Goal: Task Accomplishment & Management: Complete application form

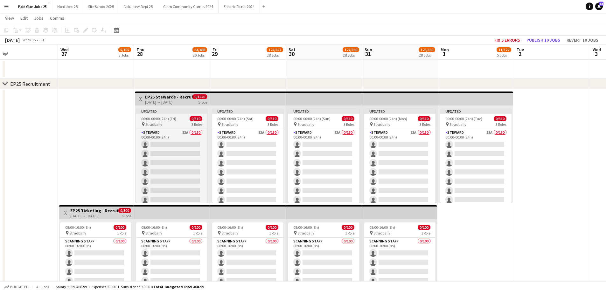
scroll to position [103, 0]
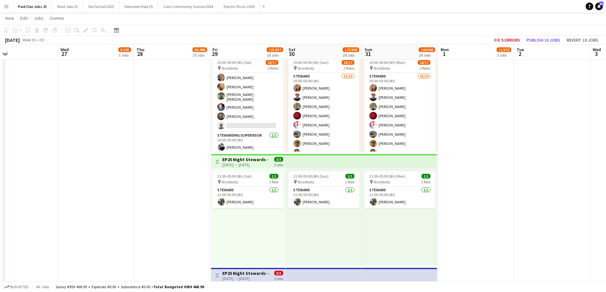
click at [8, 11] on button "Menu" at bounding box center [6, 6] width 13 height 13
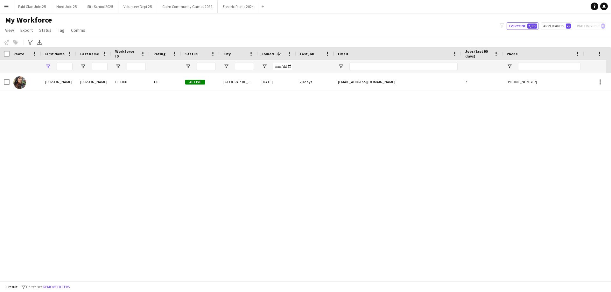
type input "***"
click at [200, 66] on input "Status Filter Input" at bounding box center [206, 67] width 19 height 8
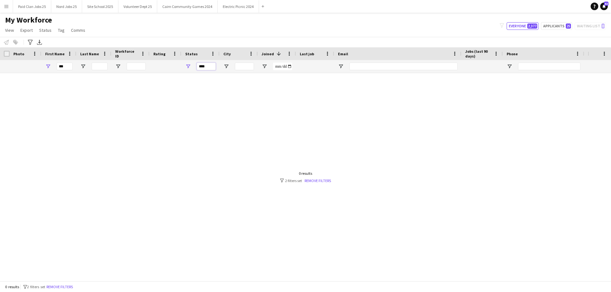
type input "****"
click at [66, 67] on input "***" at bounding box center [65, 67] width 16 height 8
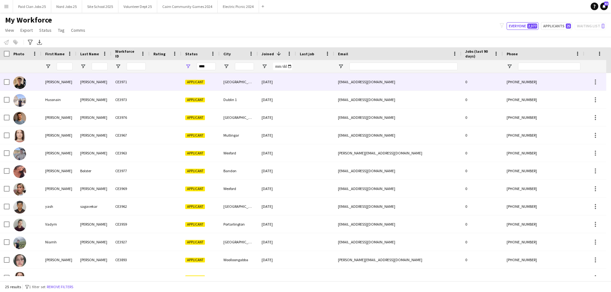
click at [82, 83] on div "Rinaldi" at bounding box center [93, 81] width 35 height 17
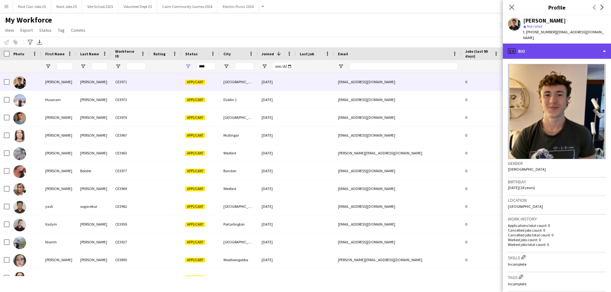
click at [535, 51] on div "profile Bio" at bounding box center [557, 51] width 108 height 15
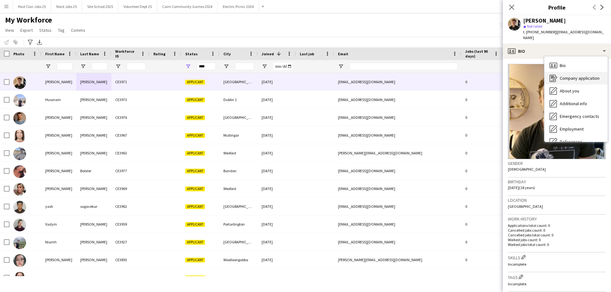
click at [554, 76] on icon at bounding box center [555, 78] width 4 height 4
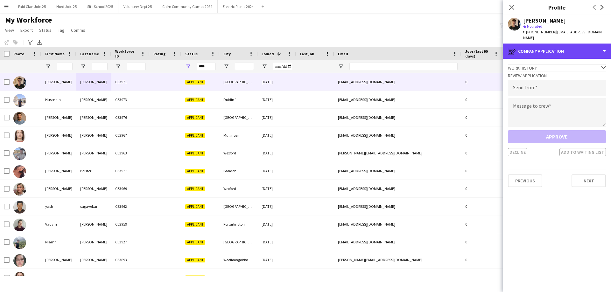
click at [540, 51] on div "register Company application" at bounding box center [557, 51] width 108 height 15
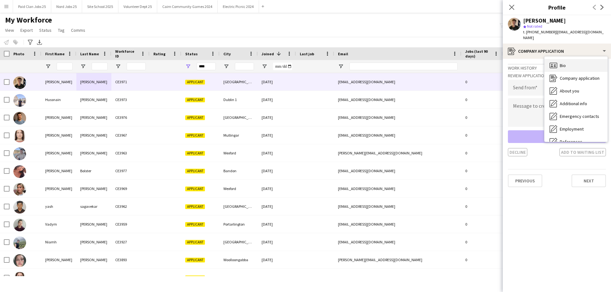
click at [550, 63] on icon at bounding box center [553, 65] width 8 height 5
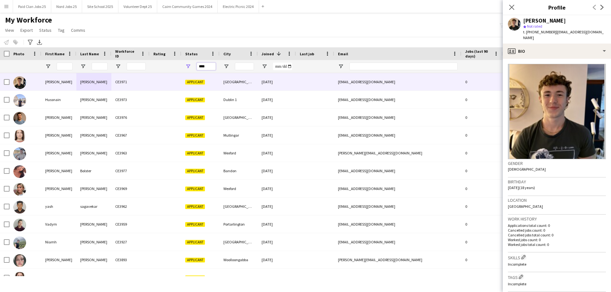
drag, startPoint x: 215, startPoint y: 65, endPoint x: 194, endPoint y: 65, distance: 21.0
click at [194, 65] on div "****" at bounding box center [200, 66] width 38 height 13
click at [256, 37] on div "Notify workforce Add to tag Select at least one crew to tag him or her. Advance…" at bounding box center [305, 42] width 611 height 10
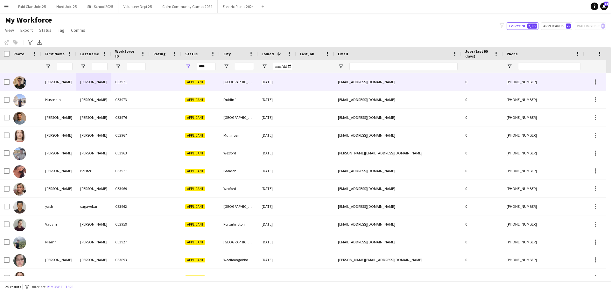
click at [205, 79] on div "Applicant" at bounding box center [200, 81] width 38 height 17
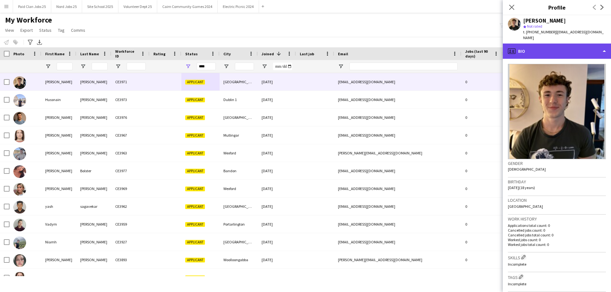
click at [555, 44] on div "profile Bio" at bounding box center [557, 51] width 108 height 15
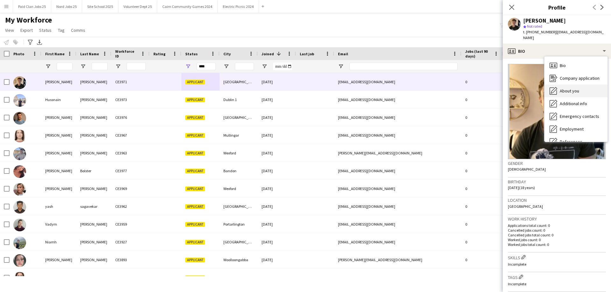
click at [562, 88] on span "About you" at bounding box center [569, 91] width 19 height 6
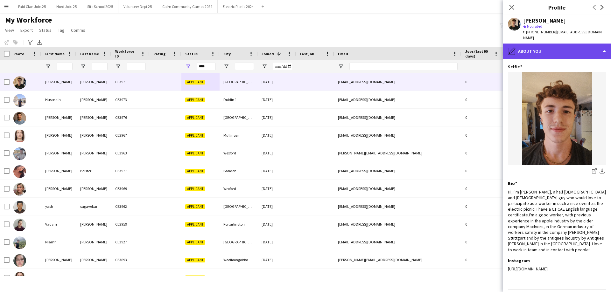
click at [533, 52] on div "pencil4 About you" at bounding box center [557, 51] width 108 height 15
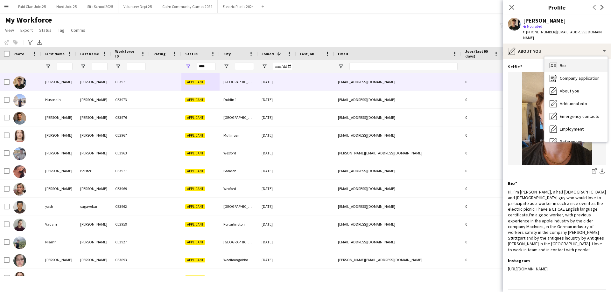
click at [557, 60] on div "Bio Bio" at bounding box center [575, 65] width 63 height 13
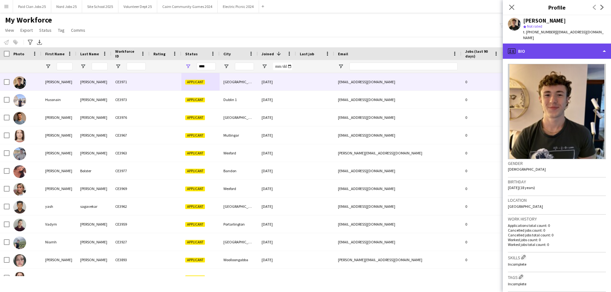
click at [564, 44] on div "profile Bio" at bounding box center [557, 51] width 108 height 15
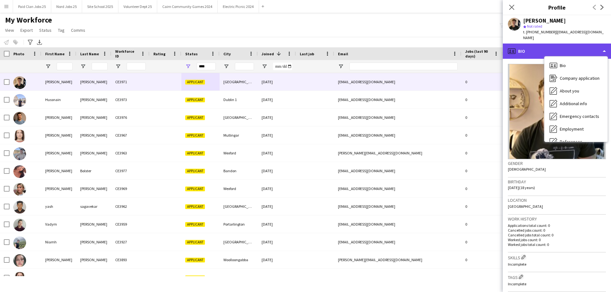
click at [562, 44] on div "profile Bio" at bounding box center [557, 51] width 108 height 15
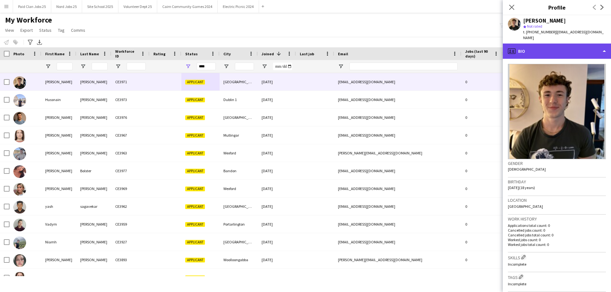
click at [564, 48] on div "profile Bio" at bounding box center [557, 51] width 108 height 15
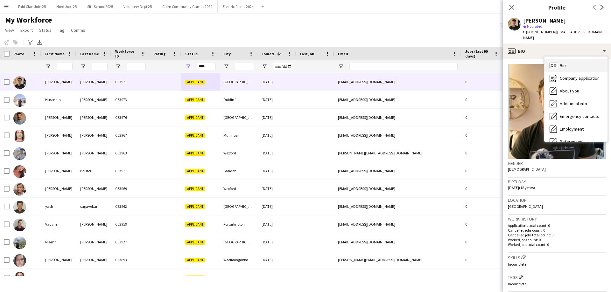
click at [569, 59] on div "Bio Bio" at bounding box center [575, 65] width 63 height 13
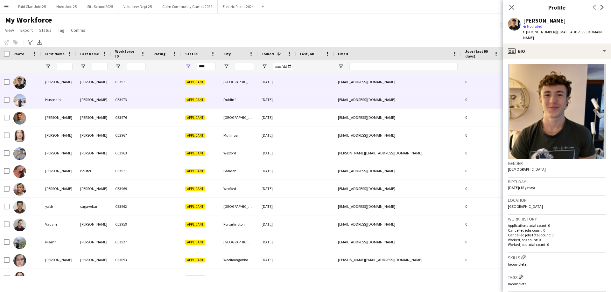
click at [153, 93] on div at bounding box center [166, 99] width 32 height 17
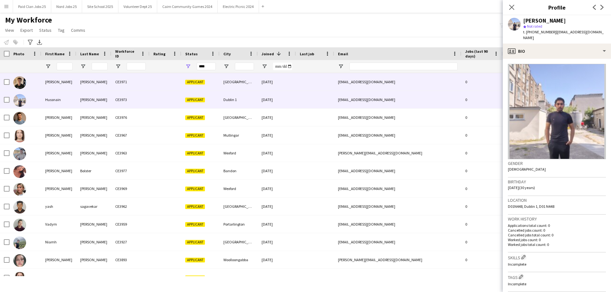
click at [53, 86] on div "Francesco" at bounding box center [58, 81] width 35 height 17
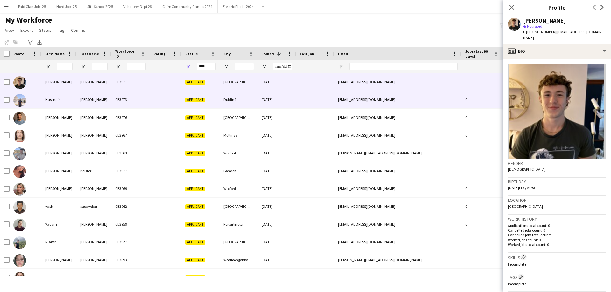
click at [60, 103] on div "Hussnain" at bounding box center [58, 99] width 35 height 17
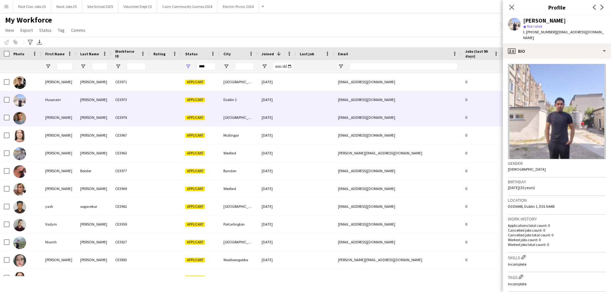
click at [65, 123] on div "Jamie" at bounding box center [58, 117] width 35 height 17
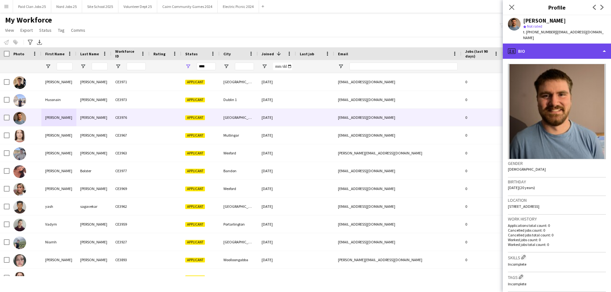
click at [559, 49] on div "profile Bio" at bounding box center [557, 51] width 108 height 15
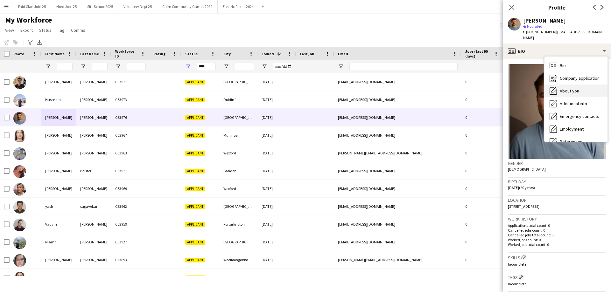
click at [574, 88] on span "About you" at bounding box center [569, 91] width 19 height 6
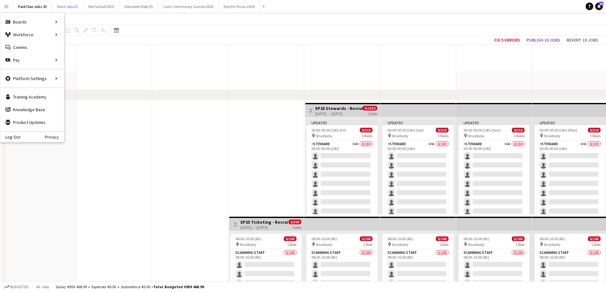
click at [59, 9] on button "Nord Jobs 25 Close" at bounding box center [67, 6] width 31 height 12
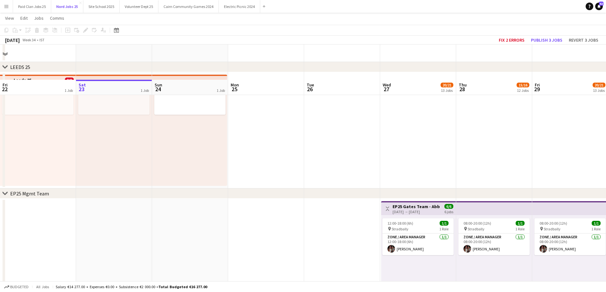
scroll to position [64, 0]
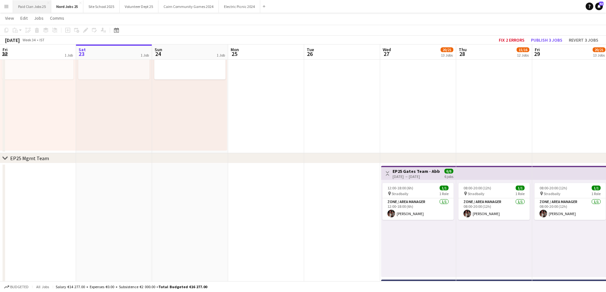
click at [27, 3] on button "Paid Clan Jobs 25 Close" at bounding box center [32, 6] width 38 height 12
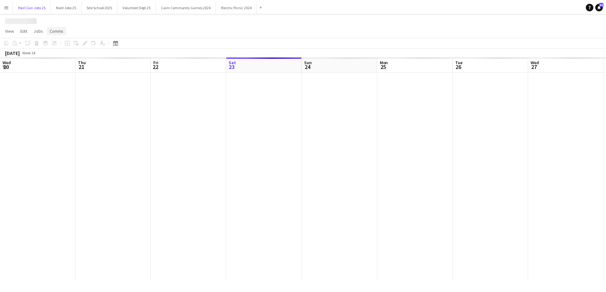
scroll to position [0, 152]
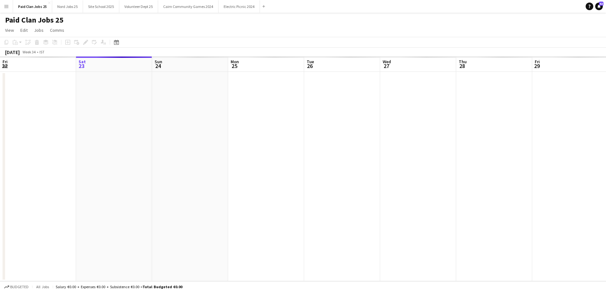
click at [0, 125] on app-calendar-viewport "Wed 20 Thu 21 Fri 22 Sat 23 Sun 24 Mon 25 Tue 26 Wed 27 Thu 28 Fri 29 Sat 30 Su…" at bounding box center [303, 169] width 606 height 225
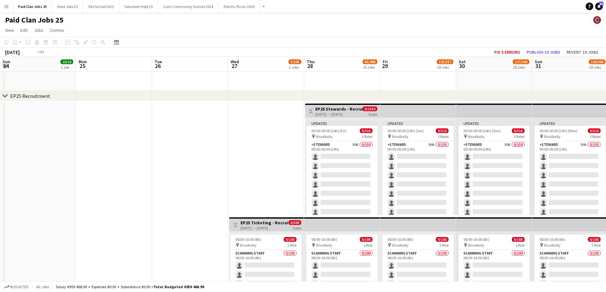
drag, startPoint x: 75, startPoint y: 130, endPoint x: 208, endPoint y: 164, distance: 137.7
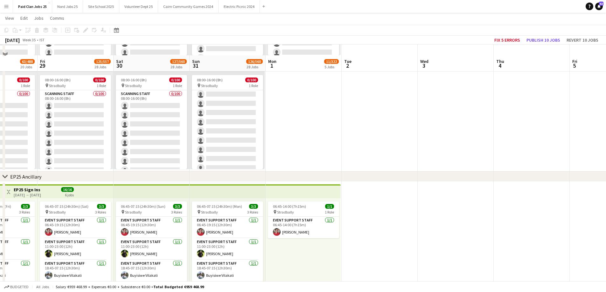
scroll to position [318, 0]
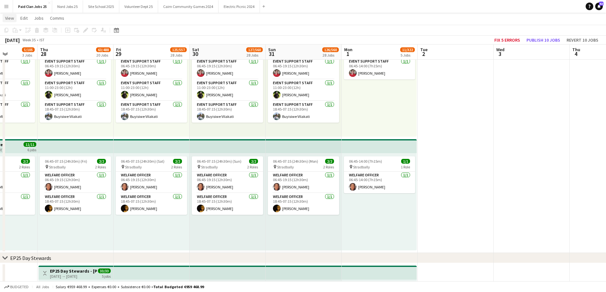
scroll to position [0, 153]
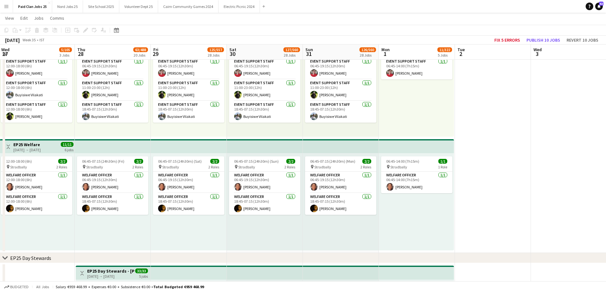
click at [10, 5] on button "Menu" at bounding box center [6, 6] width 13 height 13
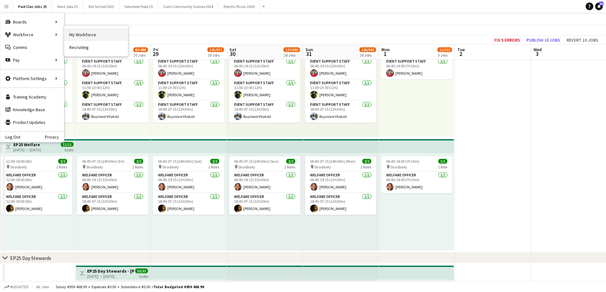
click at [81, 36] on link "My Workforce" at bounding box center [96, 34] width 64 height 13
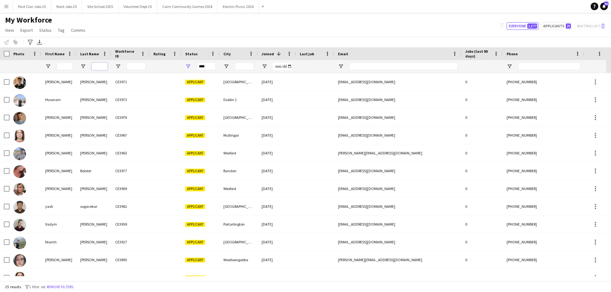
drag, startPoint x: 105, startPoint y: 69, endPoint x: 108, endPoint y: 70, distance: 3.3
click at [105, 69] on input "Last Name Filter Input" at bounding box center [100, 67] width 16 height 8
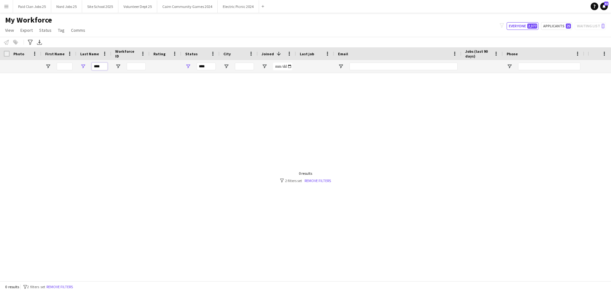
type input "****"
drag, startPoint x: 212, startPoint y: 67, endPoint x: 185, endPoint y: 62, distance: 27.0
click at [185, 62] on div "****" at bounding box center [200, 66] width 38 height 13
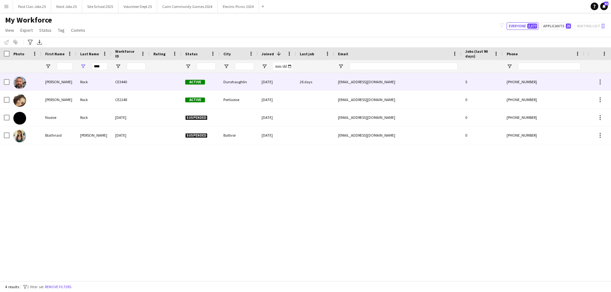
click at [68, 88] on div "David" at bounding box center [58, 81] width 35 height 17
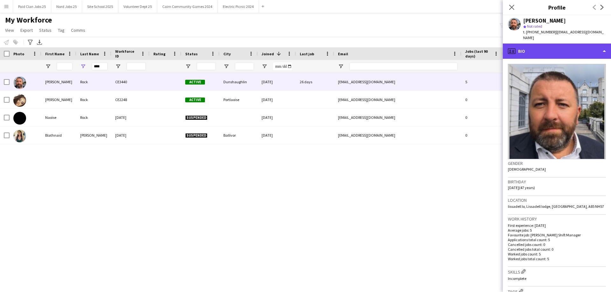
click at [559, 52] on div "profile Bio" at bounding box center [557, 51] width 108 height 15
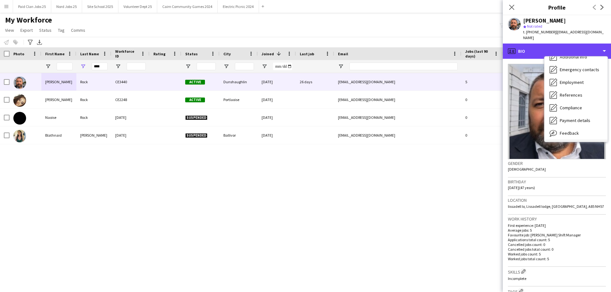
scroll to position [60, 0]
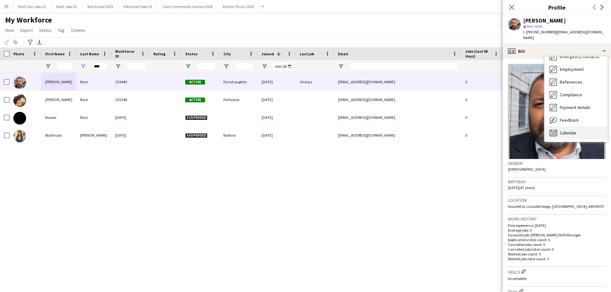
click at [571, 127] on div "Calendar Calendar" at bounding box center [575, 133] width 63 height 13
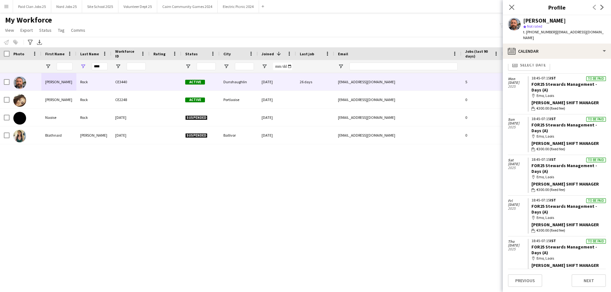
scroll to position [10, 0]
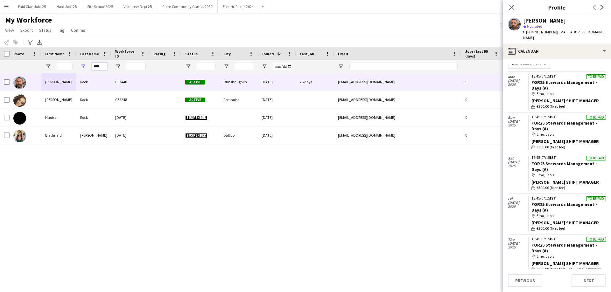
click at [101, 68] on input "****" at bounding box center [100, 67] width 16 height 8
type input "***"
click at [212, 68] on input "Status Filter Input" at bounding box center [206, 67] width 19 height 8
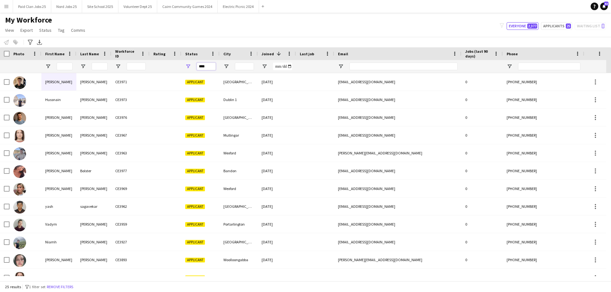
type input "****"
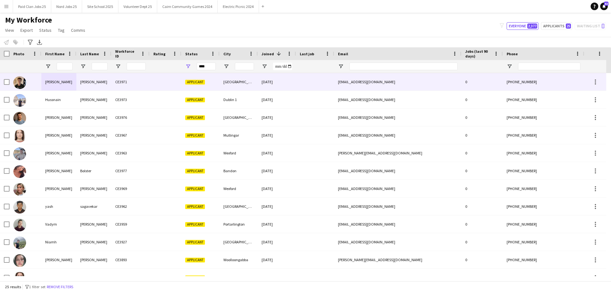
click at [116, 82] on div "CE3971" at bounding box center [130, 81] width 38 height 17
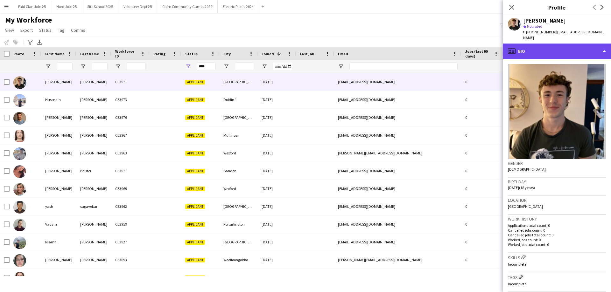
click at [554, 44] on div "profile Bio" at bounding box center [557, 51] width 108 height 15
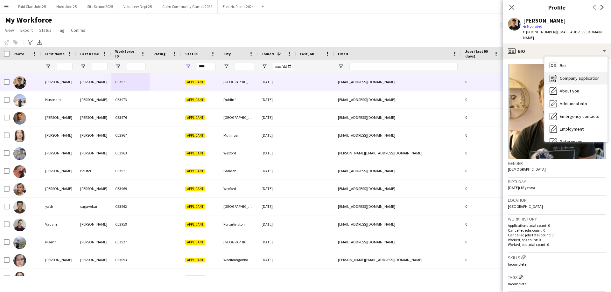
click at [573, 76] on div "Company application Company application" at bounding box center [575, 78] width 63 height 13
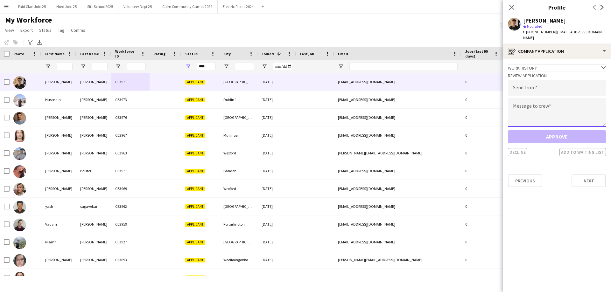
click at [554, 110] on textarea at bounding box center [557, 112] width 98 height 29
paste textarea "**********"
type textarea "**********"
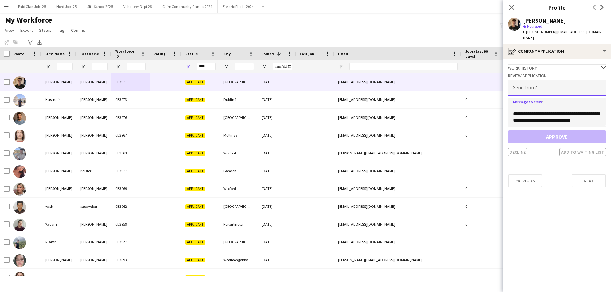
click at [547, 88] on input "email" at bounding box center [557, 88] width 98 height 16
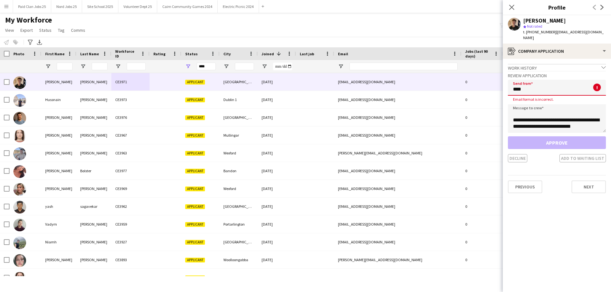
type input "*****"
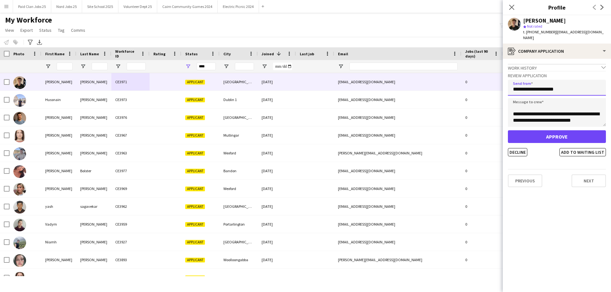
type input "**********"
click at [538, 130] on button "Approve" at bounding box center [557, 136] width 98 height 13
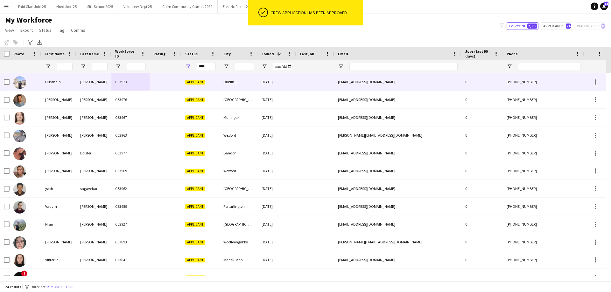
click at [121, 81] on div "CE3973" at bounding box center [130, 81] width 38 height 17
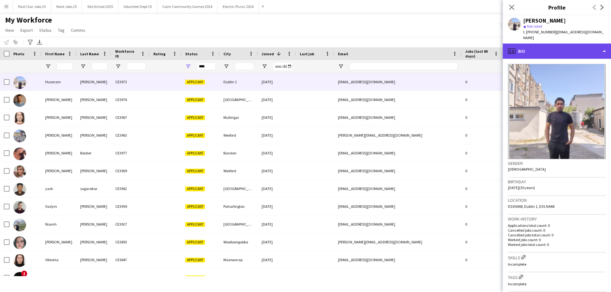
click at [550, 52] on div "profile Bio" at bounding box center [557, 51] width 108 height 15
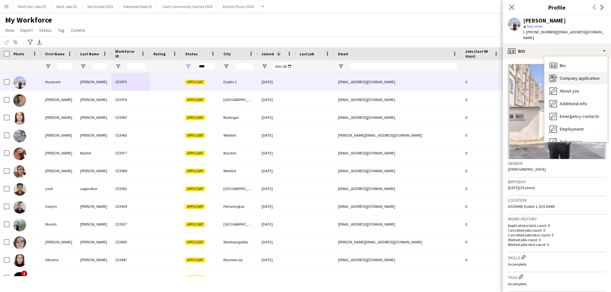
click at [562, 76] on div "Company application Company application" at bounding box center [575, 78] width 63 height 13
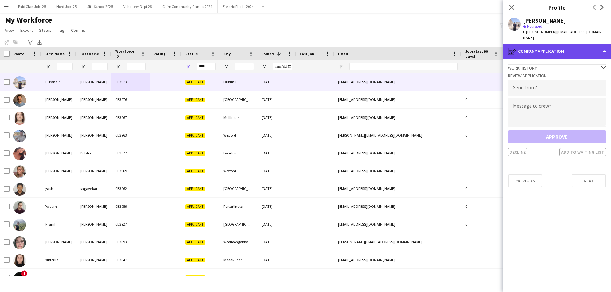
click at [556, 49] on div "register Company application" at bounding box center [557, 51] width 108 height 15
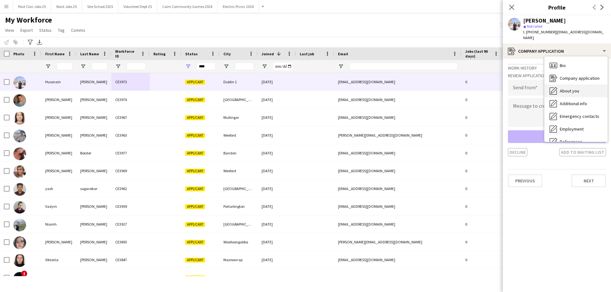
click at [567, 88] on span "About you" at bounding box center [569, 91] width 19 height 6
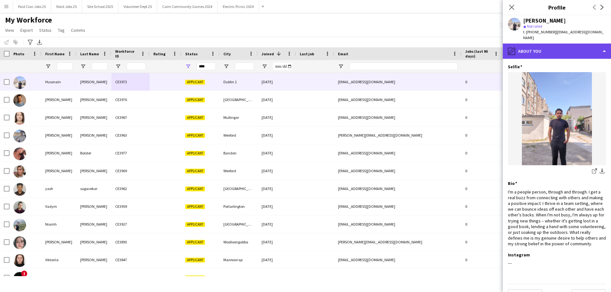
click at [558, 48] on div "pencil4 About you" at bounding box center [557, 51] width 108 height 15
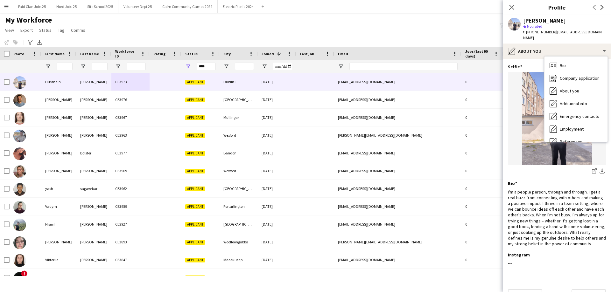
drag, startPoint x: 583, startPoint y: 126, endPoint x: 568, endPoint y: 113, distance: 20.1
click at [583, 126] on span "Employment" at bounding box center [572, 129] width 24 height 6
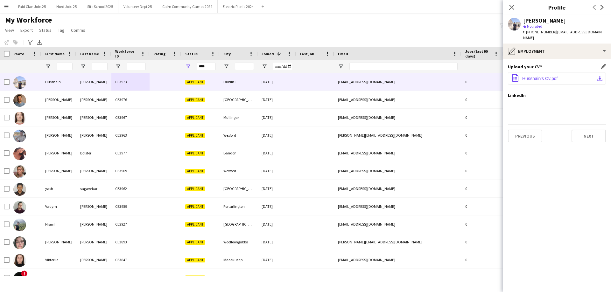
click at [538, 76] on span "Hussnain's Cv.pdf" at bounding box center [539, 78] width 35 height 5
click at [526, 72] on button "office-file-sheet Hussnain's Cv.pdf download-bottom" at bounding box center [557, 78] width 98 height 13
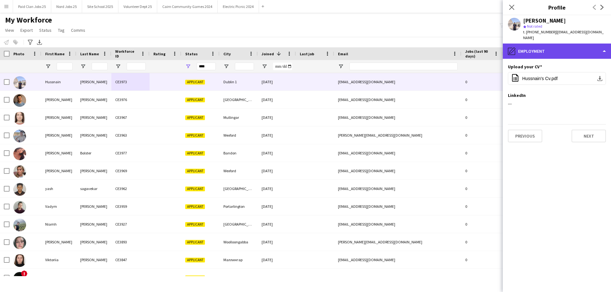
click at [527, 47] on div "pencil4 Employment" at bounding box center [557, 51] width 108 height 15
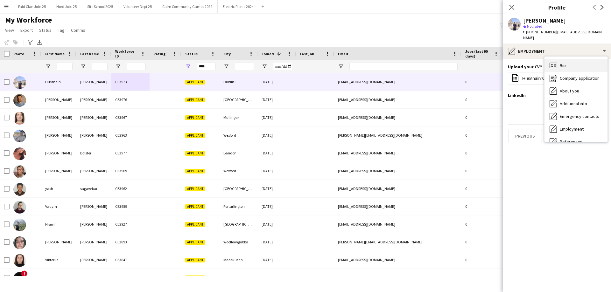
click at [562, 63] on span "Bio" at bounding box center [563, 66] width 6 height 6
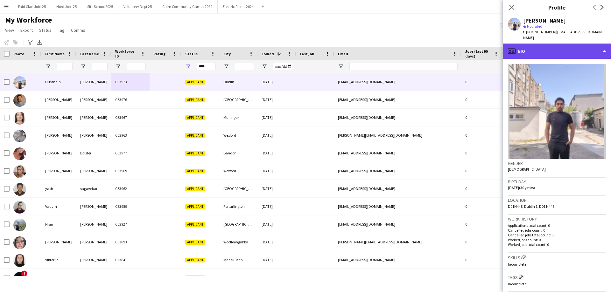
click at [547, 45] on div "profile Bio" at bounding box center [557, 51] width 108 height 15
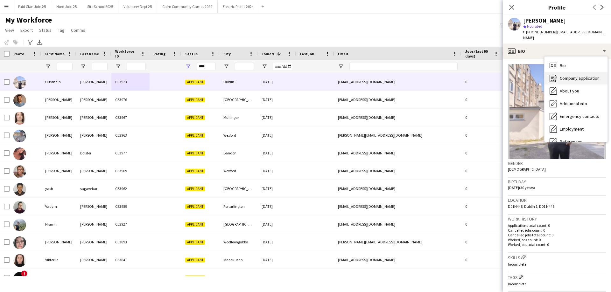
click at [564, 75] on div "Company application Company application" at bounding box center [575, 78] width 63 height 13
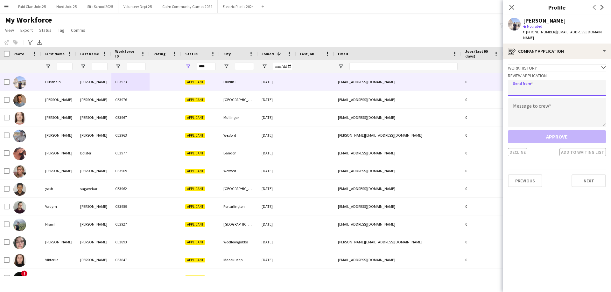
click at [543, 82] on input "email" at bounding box center [557, 88] width 98 height 16
type input "**********"
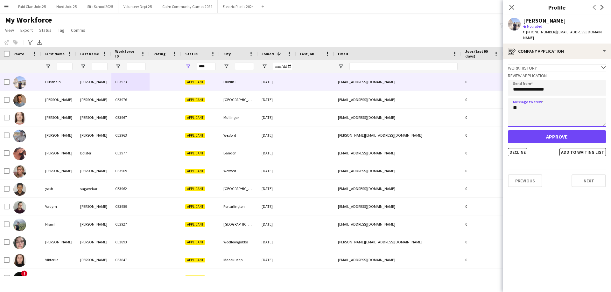
type textarea "*"
type textarea "**********"
click at [511, 148] on button "Decline" at bounding box center [517, 152] width 19 height 8
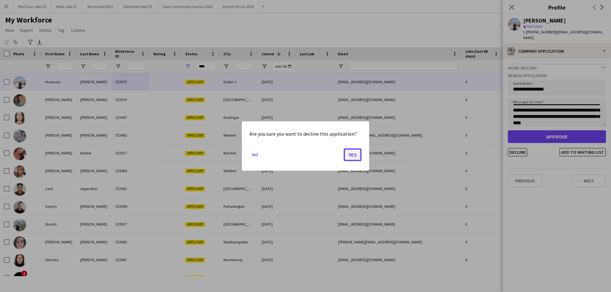
click at [353, 154] on button "Yes" at bounding box center [353, 155] width 18 height 13
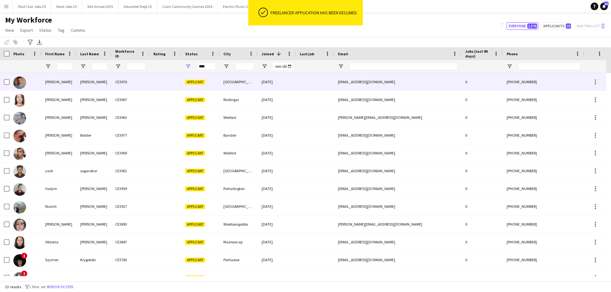
click at [75, 85] on div "Jamie" at bounding box center [58, 81] width 35 height 17
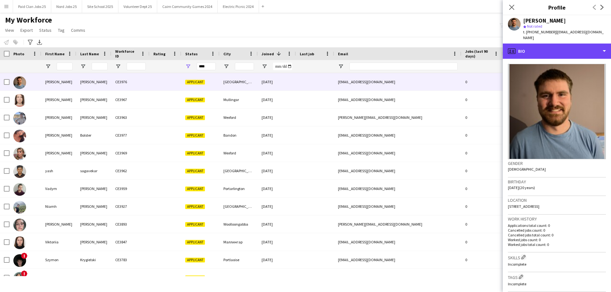
click at [558, 44] on div "profile Bio" at bounding box center [557, 51] width 108 height 15
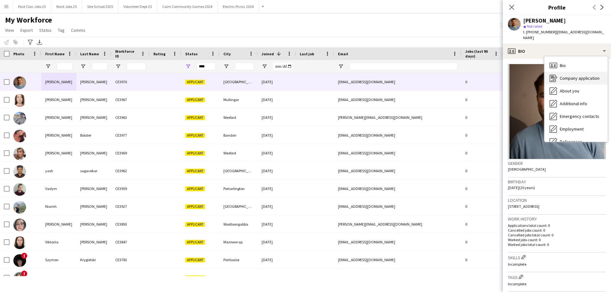
click at [571, 75] on span "Company application" at bounding box center [580, 78] width 40 height 6
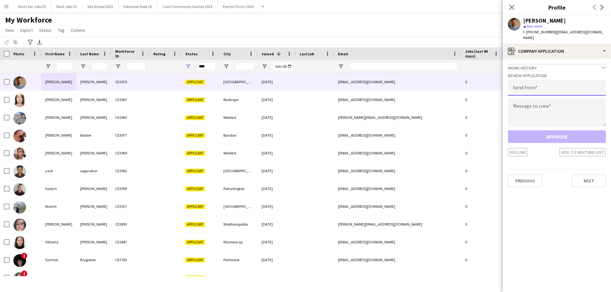
drag, startPoint x: 556, startPoint y: 79, endPoint x: 552, endPoint y: 79, distance: 3.6
click at [556, 80] on input "email" at bounding box center [557, 88] width 98 height 16
type input "**********"
paste textarea "**********"
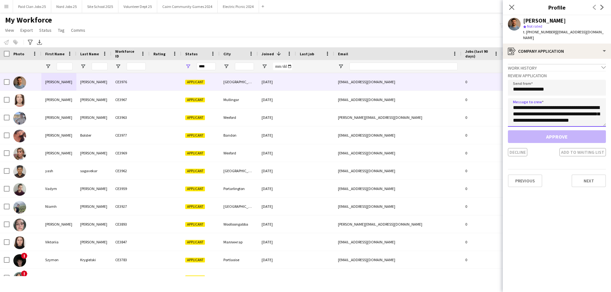
scroll to position [214, 0]
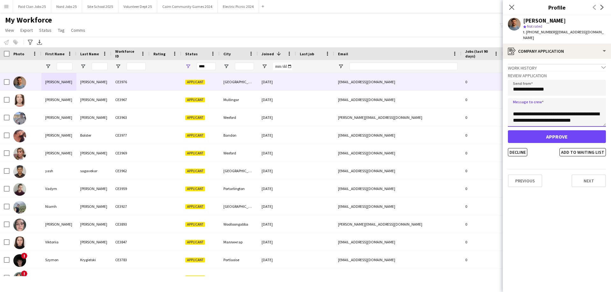
type textarea "**********"
click at [557, 130] on button "Approve" at bounding box center [557, 136] width 98 height 13
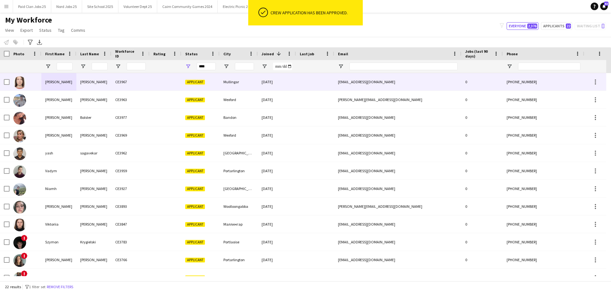
click at [101, 81] on div "Pakhomova" at bounding box center [93, 81] width 35 height 17
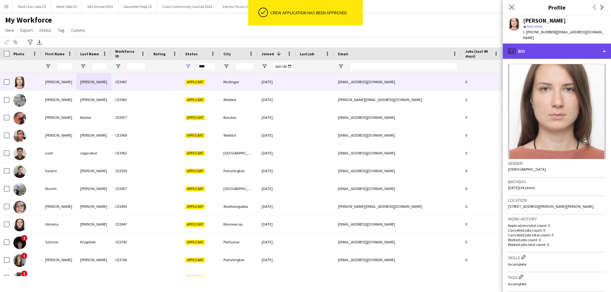
click at [575, 51] on div "profile Bio" at bounding box center [557, 51] width 108 height 15
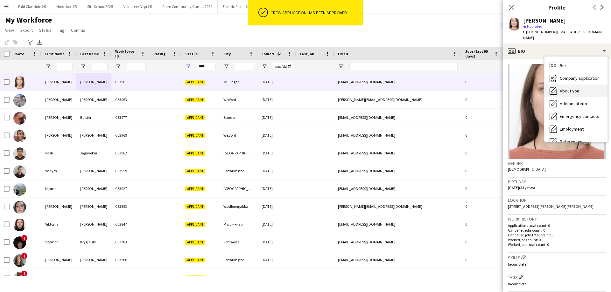
click at [580, 85] on div "About you About you" at bounding box center [575, 91] width 63 height 13
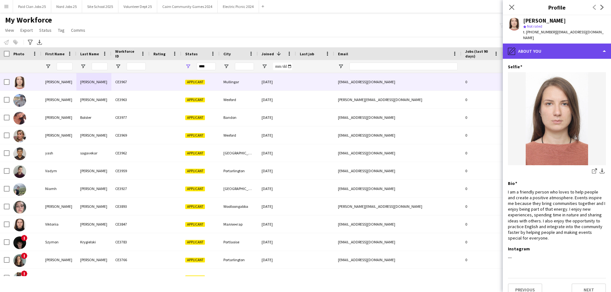
click at [557, 44] on div "pencil4 About you" at bounding box center [557, 51] width 108 height 15
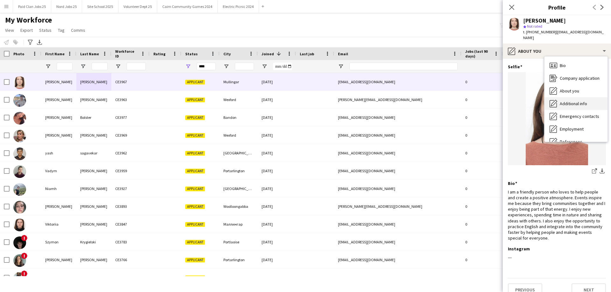
click at [576, 101] on span "Additional info" at bounding box center [573, 104] width 27 height 6
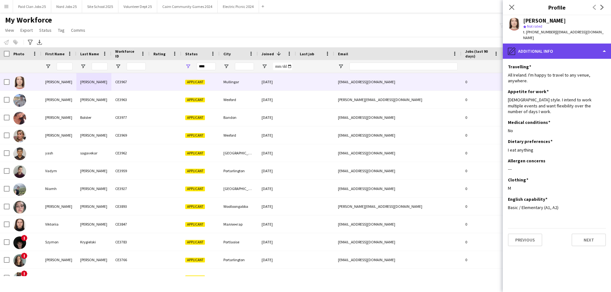
click at [555, 45] on div "pencil4 Additional info" at bounding box center [557, 51] width 108 height 15
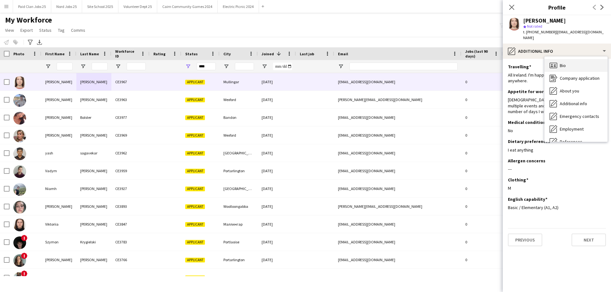
click at [559, 59] on div "Bio Bio" at bounding box center [575, 65] width 63 height 13
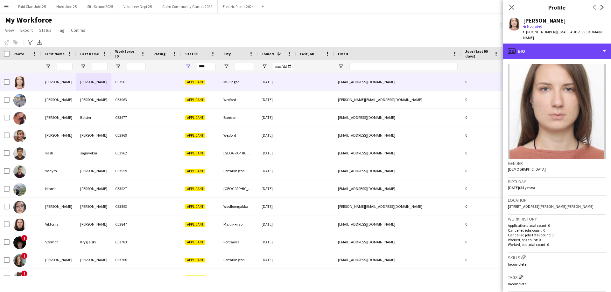
click at [548, 48] on div "profile Bio" at bounding box center [557, 51] width 108 height 15
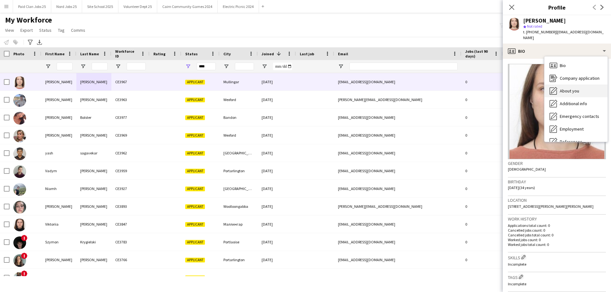
click at [562, 88] on span "About you" at bounding box center [569, 91] width 19 height 6
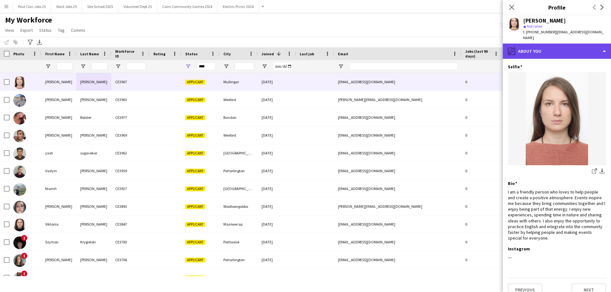
click at [535, 48] on div "pencil4 About you" at bounding box center [557, 51] width 108 height 15
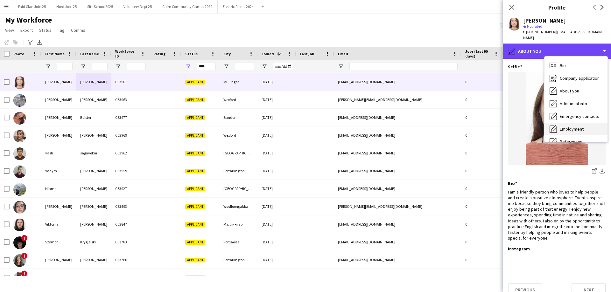
scroll to position [60, 0]
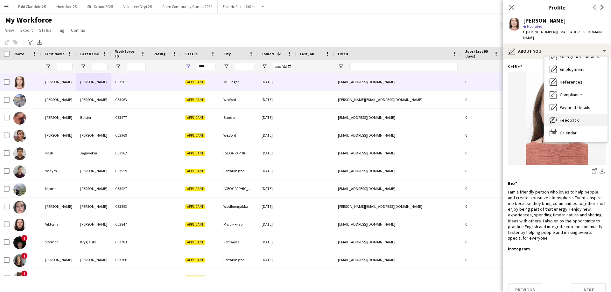
click at [573, 117] on span "Feedback" at bounding box center [569, 120] width 19 height 6
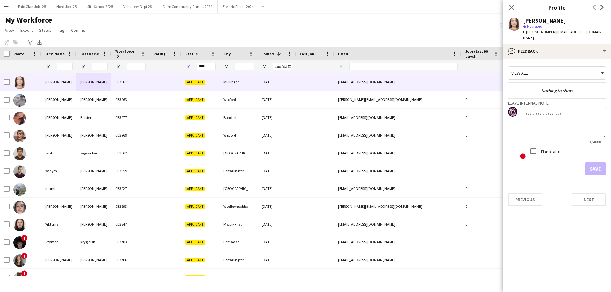
click at [536, 118] on textarea at bounding box center [563, 122] width 86 height 30
type textarea "**********"
click at [602, 163] on button "Save" at bounding box center [595, 169] width 21 height 13
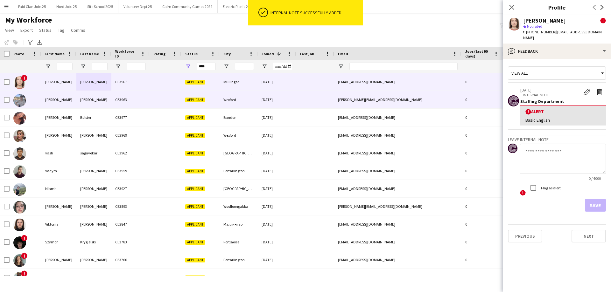
click at [60, 104] on div "Ryan" at bounding box center [58, 99] width 35 height 17
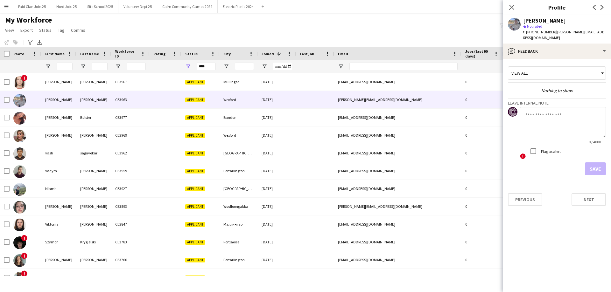
click at [551, 36] on div "Ryan Kehoe star Not rated t. +353864542024 | kehoe.ryan912@gmail.com" at bounding box center [557, 29] width 108 height 28
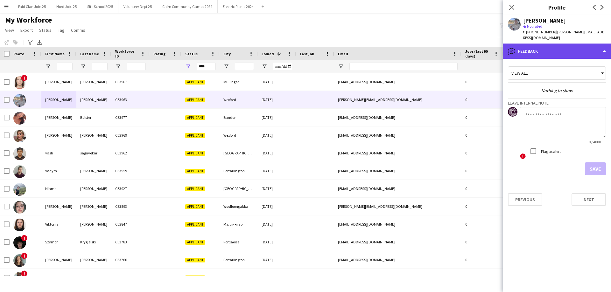
click at [550, 45] on div "bubble-pencil Feedback" at bounding box center [557, 51] width 108 height 15
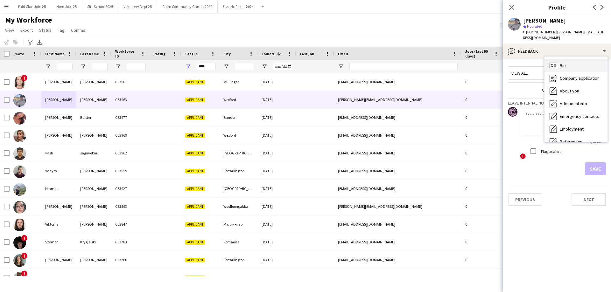
click at [560, 63] on span "Bio" at bounding box center [563, 66] width 6 height 6
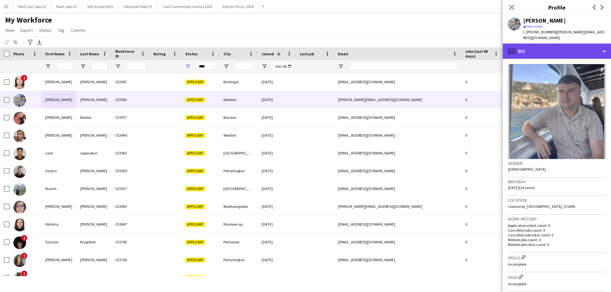
click at [546, 44] on div "profile Bio" at bounding box center [557, 51] width 108 height 15
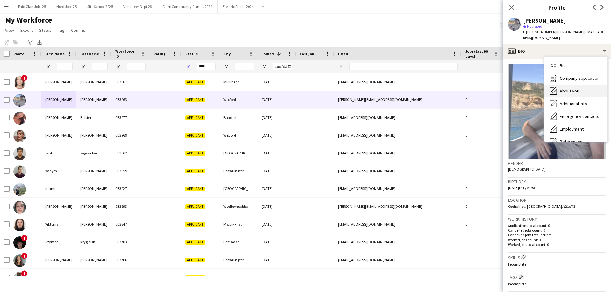
click at [560, 85] on div "About you About you" at bounding box center [575, 91] width 63 height 13
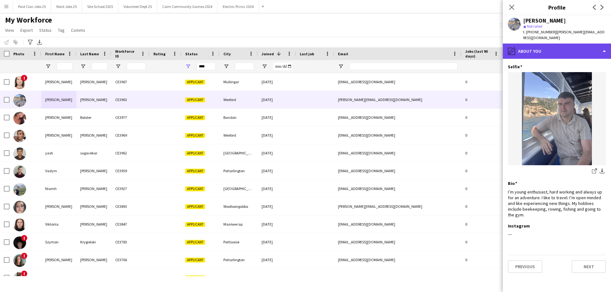
click at [546, 45] on div "pencil4 About you" at bounding box center [557, 51] width 108 height 15
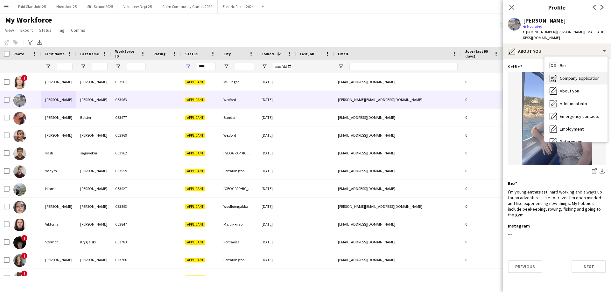
click at [564, 75] on span "Company application" at bounding box center [580, 78] width 40 height 6
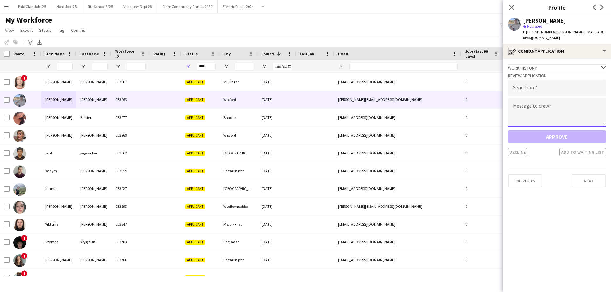
click at [562, 116] on textarea at bounding box center [557, 112] width 98 height 29
paste textarea "**********"
type textarea "**********"
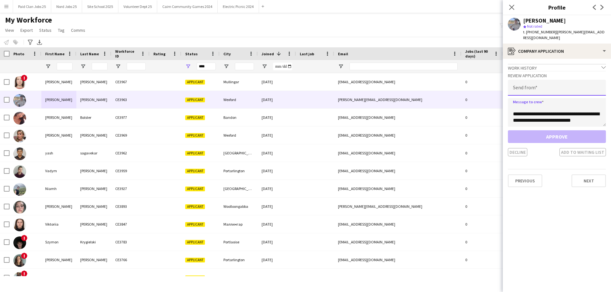
click at [548, 85] on input "email" at bounding box center [557, 88] width 98 height 16
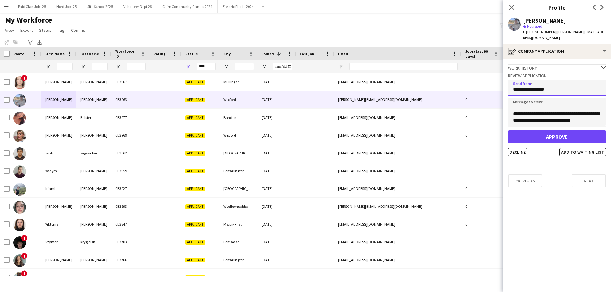
type input "**********"
click at [542, 133] on button "Approve" at bounding box center [557, 136] width 98 height 13
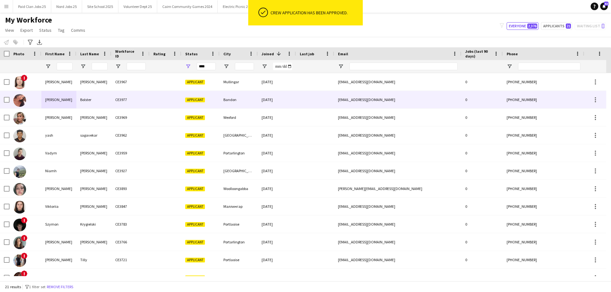
click at [69, 102] on div "Shauna" at bounding box center [58, 99] width 35 height 17
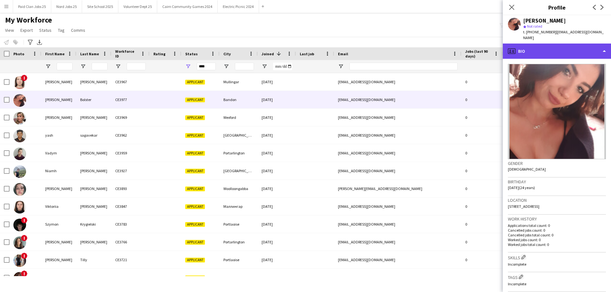
click at [548, 45] on div "profile Bio" at bounding box center [557, 51] width 108 height 15
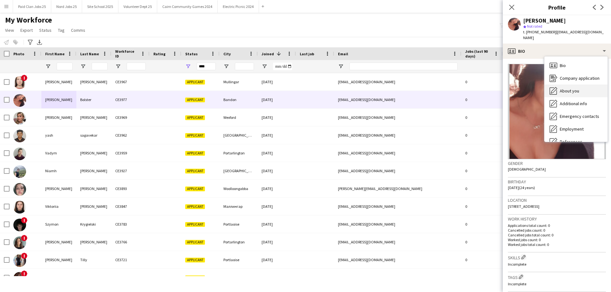
click at [565, 88] on span "About you" at bounding box center [569, 91] width 19 height 6
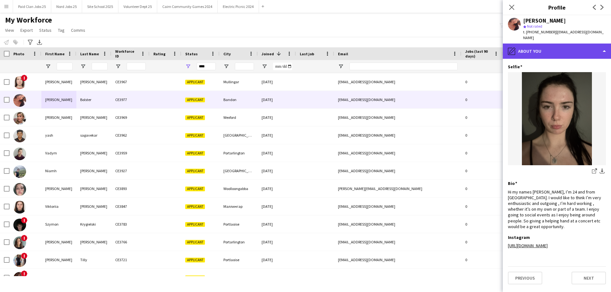
click at [547, 46] on div "pencil4 About you" at bounding box center [557, 51] width 108 height 15
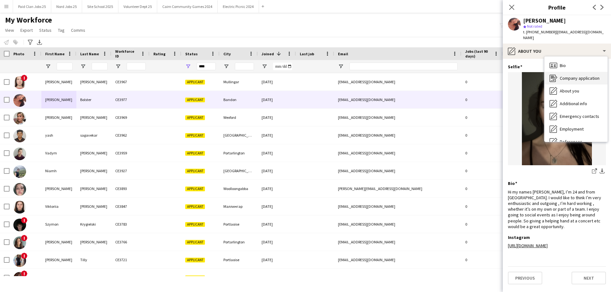
click at [564, 75] on span "Company application" at bounding box center [580, 78] width 40 height 6
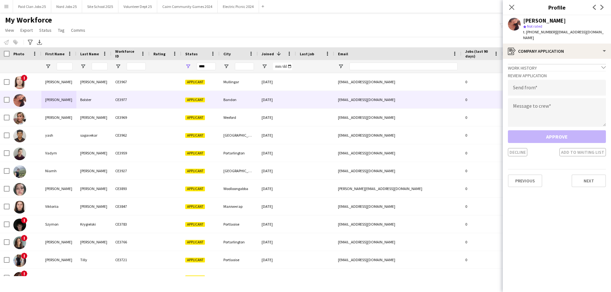
drag, startPoint x: 562, startPoint y: 122, endPoint x: 555, endPoint y: 112, distance: 11.2
click at [562, 122] on div "Message to crew" at bounding box center [557, 113] width 98 height 30
click at [549, 105] on textarea at bounding box center [557, 112] width 98 height 29
paste textarea "**********"
type textarea "**********"
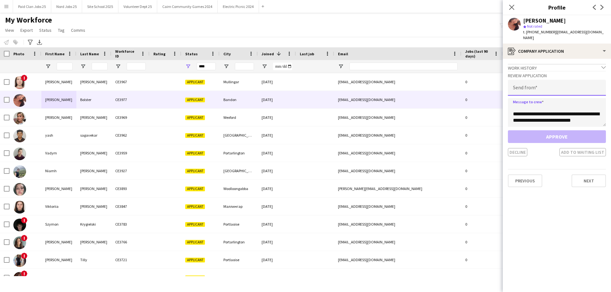
click at [541, 83] on input "email" at bounding box center [557, 88] width 98 height 16
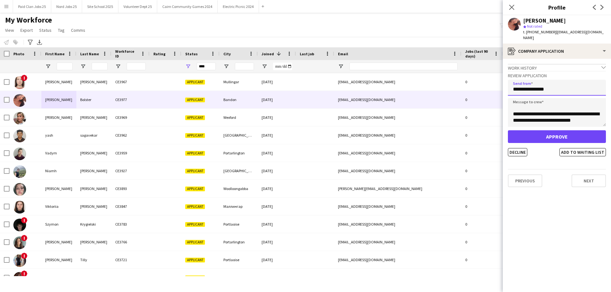
type input "**********"
click at [547, 130] on button "Approve" at bounding box center [557, 136] width 98 height 13
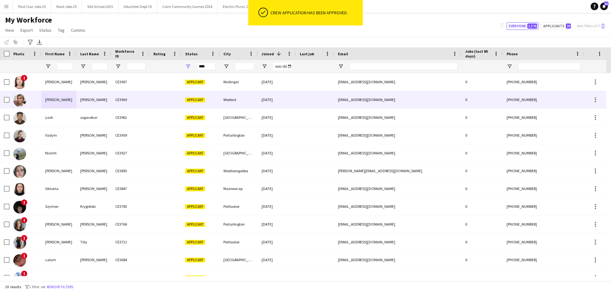
click at [42, 94] on div "Tara" at bounding box center [58, 99] width 35 height 17
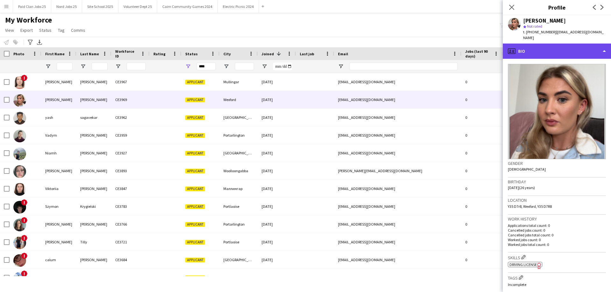
click at [543, 48] on div "profile Bio" at bounding box center [557, 51] width 108 height 15
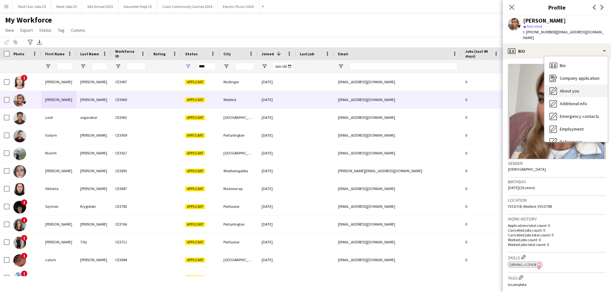
click at [568, 88] on span "About you" at bounding box center [569, 91] width 19 height 6
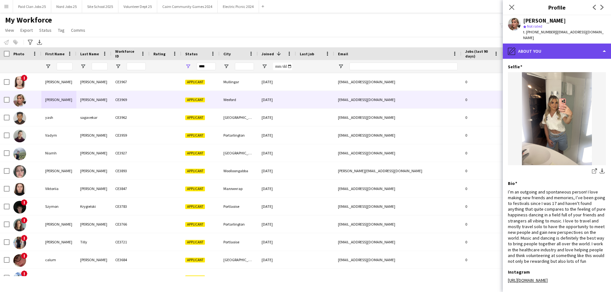
click at [577, 49] on div "pencil4 About you" at bounding box center [557, 51] width 108 height 15
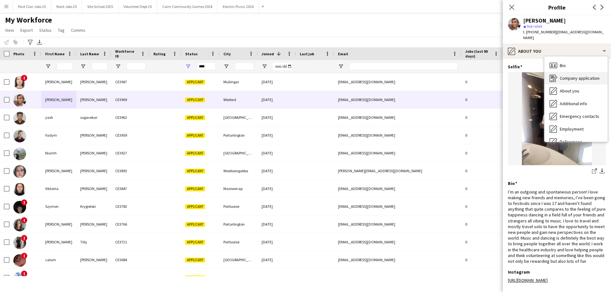
click at [575, 75] on span "Company application" at bounding box center [580, 78] width 40 height 6
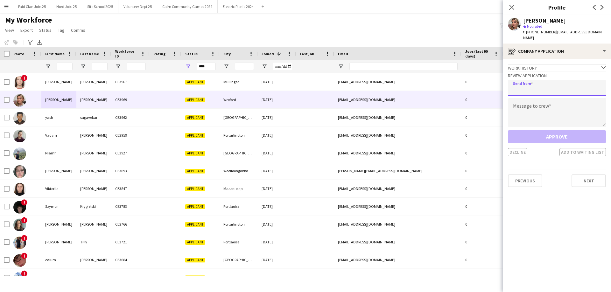
click at [566, 82] on input "email" at bounding box center [557, 88] width 98 height 16
type input "**********"
click at [551, 103] on textarea at bounding box center [557, 112] width 98 height 29
paste textarea "**********"
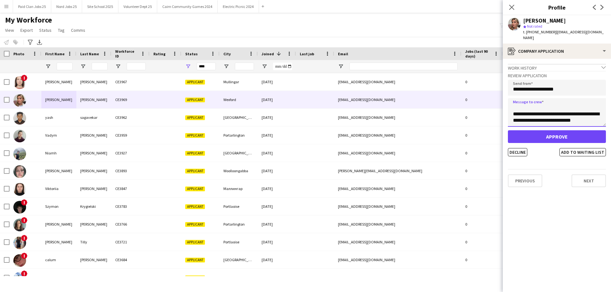
type textarea "**********"
click at [553, 130] on button "Approve" at bounding box center [557, 136] width 98 height 13
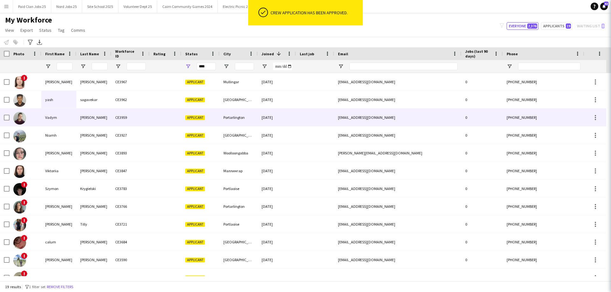
click at [43, 108] on div "yash" at bounding box center [58, 99] width 35 height 17
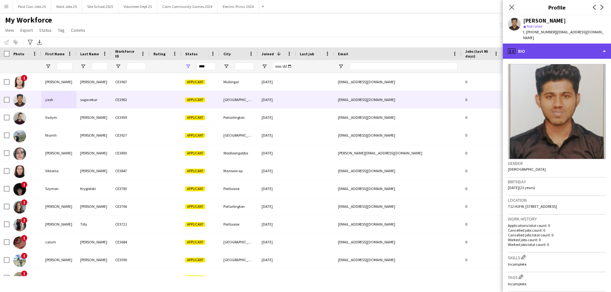
drag, startPoint x: 541, startPoint y: 41, endPoint x: 543, endPoint y: 50, distance: 8.4
click at [541, 44] on div "profile Bio" at bounding box center [557, 51] width 108 height 15
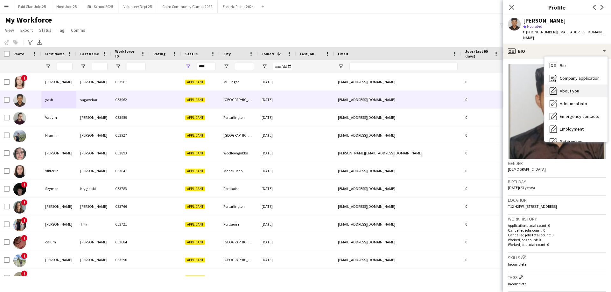
click at [559, 85] on div "About you About you" at bounding box center [575, 91] width 63 height 13
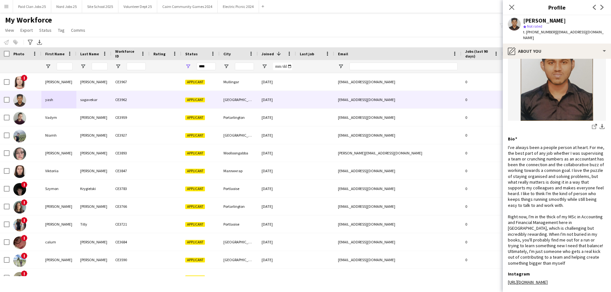
scroll to position [73, 0]
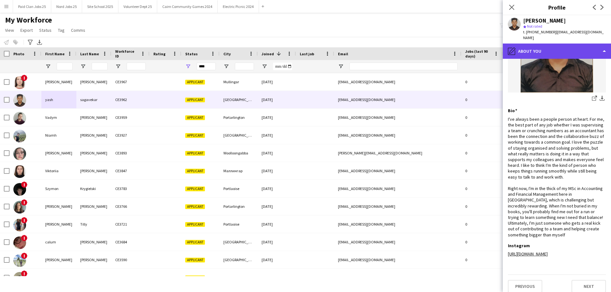
click at [550, 46] on div "pencil4 About you" at bounding box center [557, 51] width 108 height 15
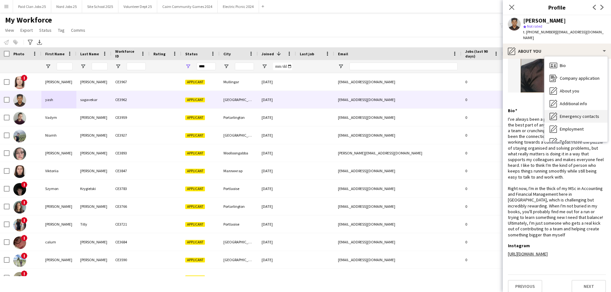
click at [571, 114] on span "Emergency contacts" at bounding box center [579, 117] width 39 height 6
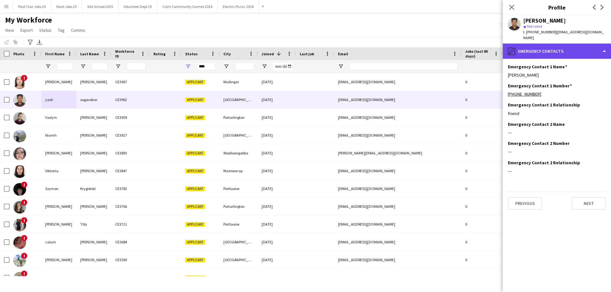
click at [558, 45] on div "pencil4 Emergency contacts" at bounding box center [557, 51] width 108 height 15
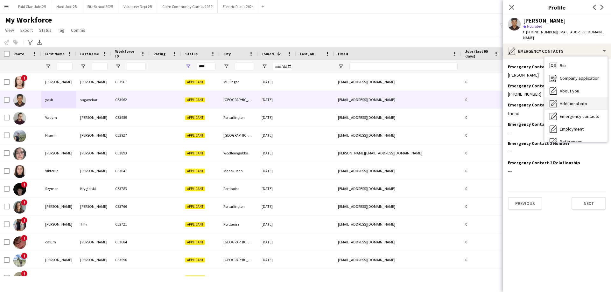
click at [584, 101] on span "Additional info" at bounding box center [573, 104] width 27 height 6
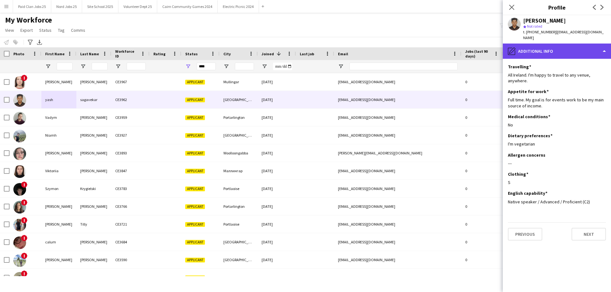
click at [556, 47] on div "pencil4 Additional info" at bounding box center [557, 51] width 108 height 15
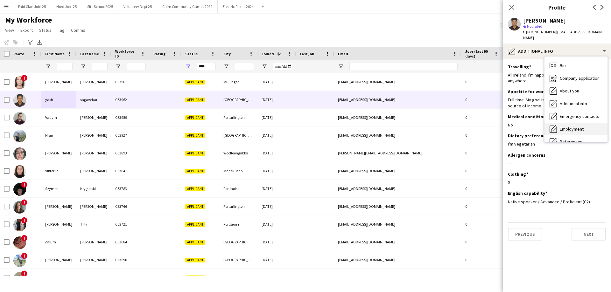
click at [572, 126] on span "Employment" at bounding box center [572, 129] width 24 height 6
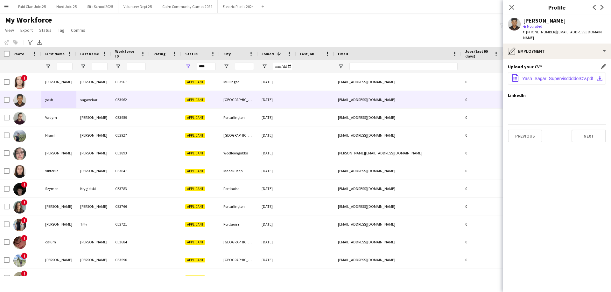
click at [549, 76] on span "Yash_Sagar_SupervisddddorCV.pdf" at bounding box center [557, 78] width 71 height 5
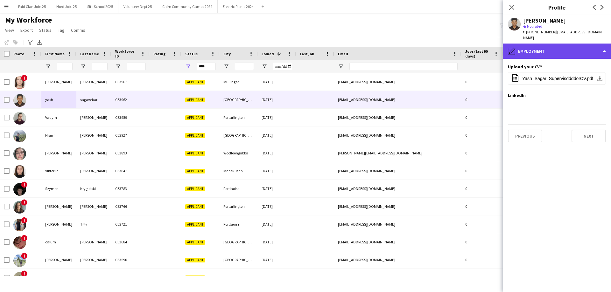
click at [580, 48] on div "pencil4 Employment" at bounding box center [557, 51] width 108 height 15
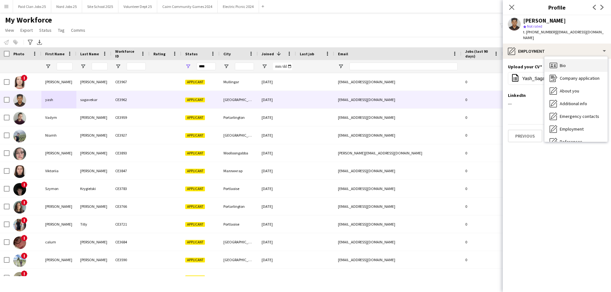
click at [577, 59] on div "Bio Bio" at bounding box center [575, 65] width 63 height 13
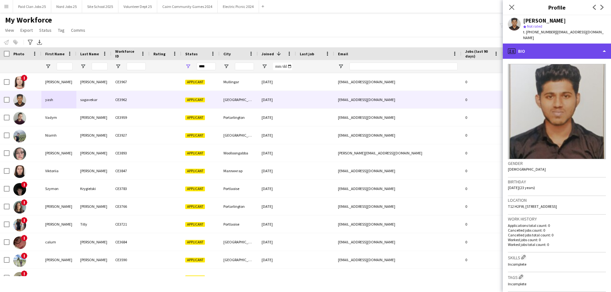
click at [568, 44] on div "profile Bio" at bounding box center [557, 51] width 108 height 15
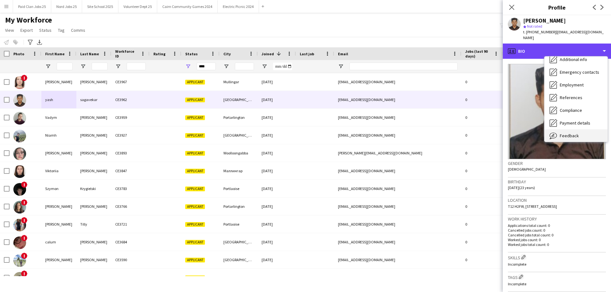
scroll to position [60, 0]
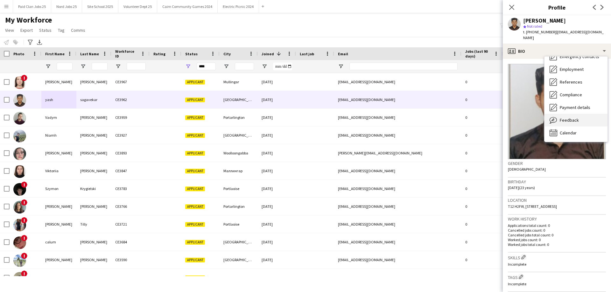
click at [574, 114] on div "Feedback Feedback" at bounding box center [575, 120] width 63 height 13
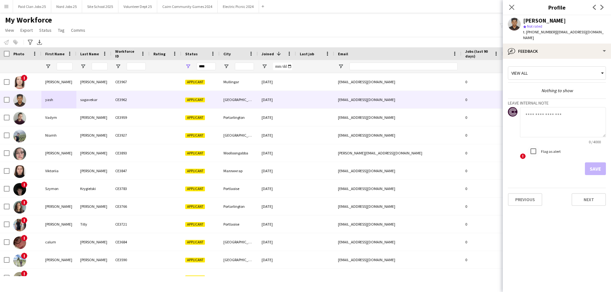
click at [538, 115] on textarea at bounding box center [563, 122] width 86 height 30
click at [534, 112] on textarea "**********" at bounding box center [563, 122] width 86 height 30
type textarea "**********"
click at [595, 163] on button "Save" at bounding box center [595, 169] width 21 height 13
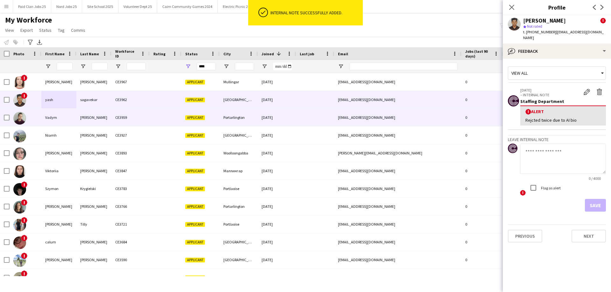
click at [78, 119] on div "Shylov" at bounding box center [93, 117] width 35 height 17
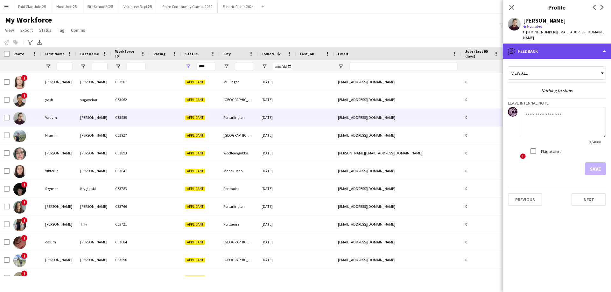
click at [568, 46] on div "bubble-pencil Feedback" at bounding box center [557, 51] width 108 height 15
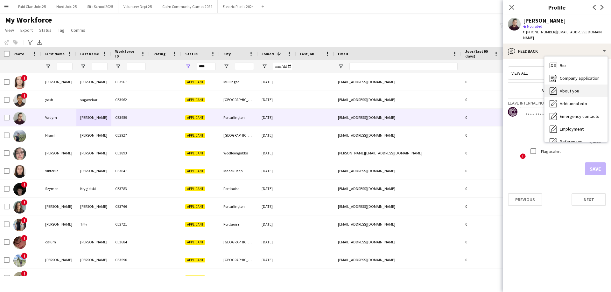
click at [578, 85] on div "About you About you" at bounding box center [575, 91] width 63 height 13
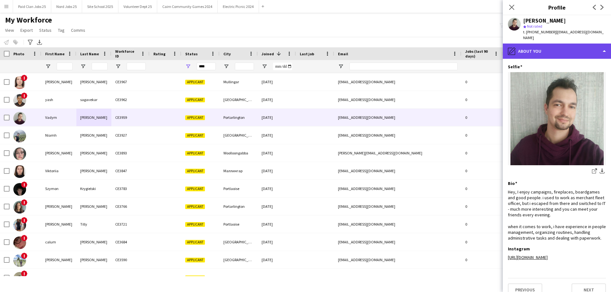
click at [555, 44] on div "pencil4 About you" at bounding box center [557, 51] width 108 height 15
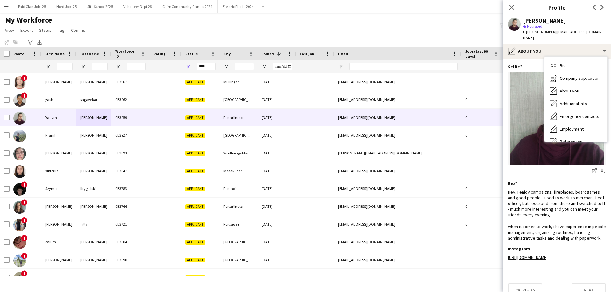
click at [562, 57] on div "Bio Bio Company application Company application About you About you Additional …" at bounding box center [575, 99] width 63 height 85
click at [562, 63] on span "Bio" at bounding box center [563, 66] width 6 height 6
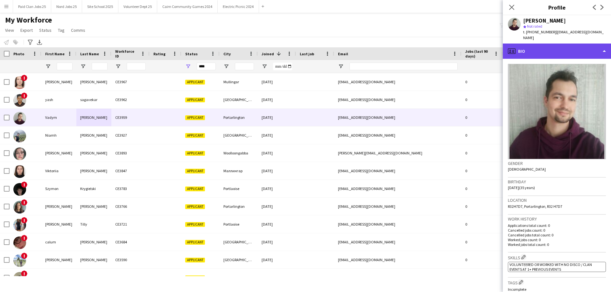
click at [554, 45] on div "profile Bio" at bounding box center [557, 51] width 108 height 15
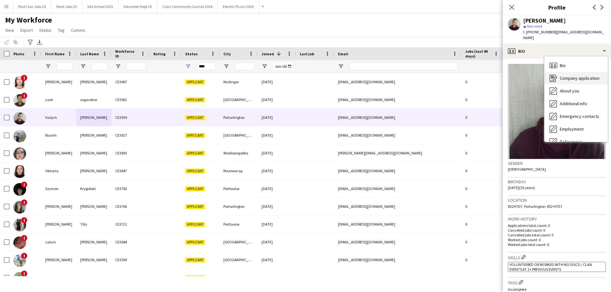
click at [575, 76] on div "Company application Company application" at bounding box center [575, 78] width 63 height 13
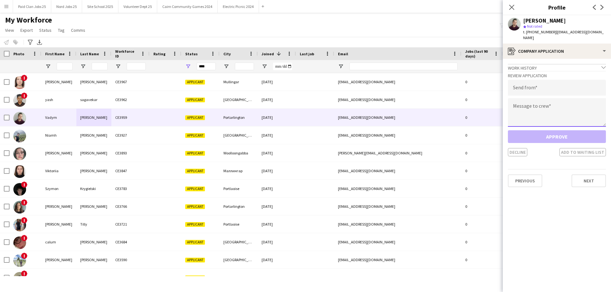
click at [549, 101] on textarea at bounding box center [557, 112] width 98 height 29
paste textarea "**********"
type textarea "**********"
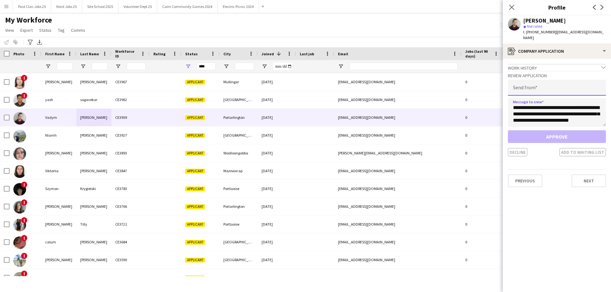
scroll to position [214, 0]
click at [541, 80] on input "email" at bounding box center [557, 88] width 98 height 16
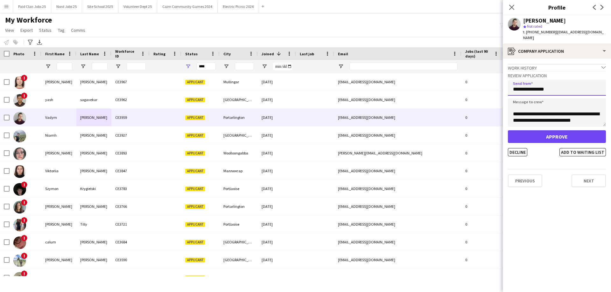
type input "**********"
click at [574, 131] on button "Approve" at bounding box center [557, 136] width 98 height 13
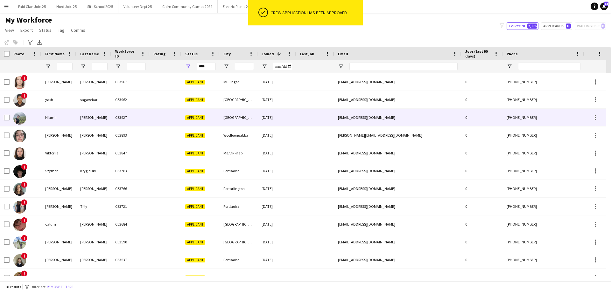
click at [65, 114] on div "Niamh" at bounding box center [58, 117] width 35 height 17
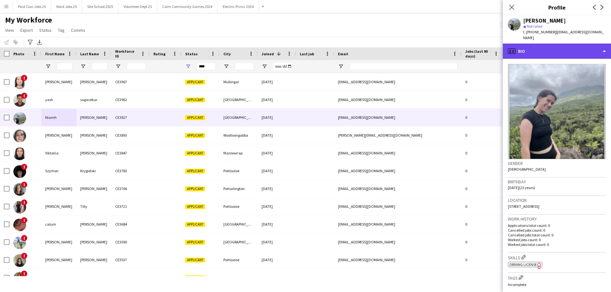
click at [534, 44] on div "profile Bio" at bounding box center [557, 51] width 108 height 15
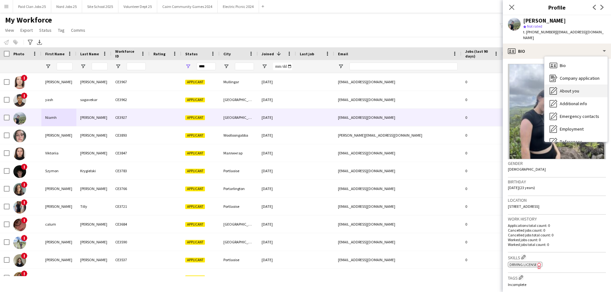
click at [559, 85] on div "About you About you" at bounding box center [575, 91] width 63 height 13
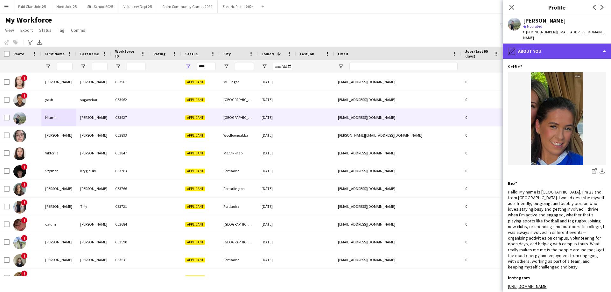
click at [553, 48] on div "pencil4 About you" at bounding box center [557, 51] width 108 height 15
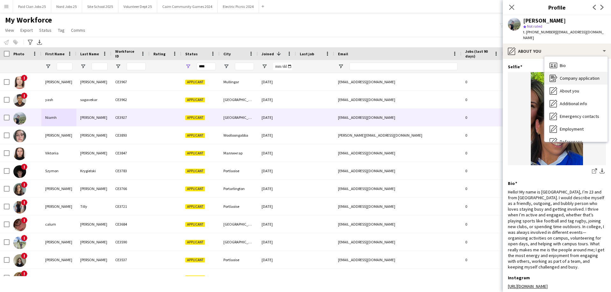
click at [564, 72] on div "Company application Company application" at bounding box center [575, 78] width 63 height 13
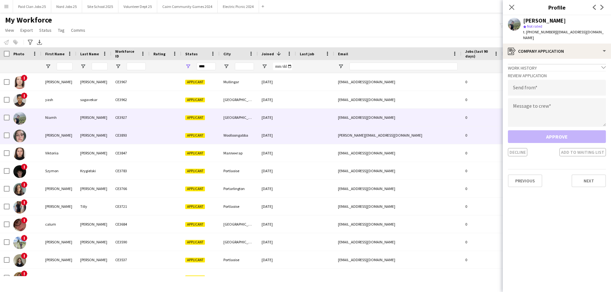
click at [64, 129] on div "Francesca" at bounding box center [58, 135] width 35 height 17
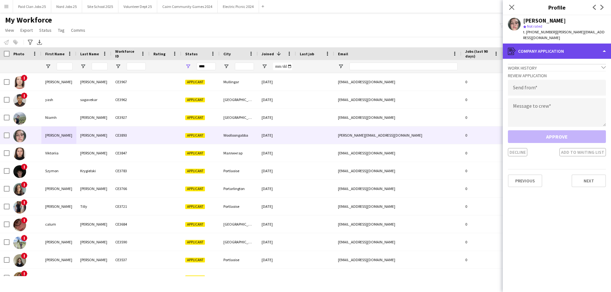
click at [557, 44] on div "register Company application" at bounding box center [557, 51] width 108 height 15
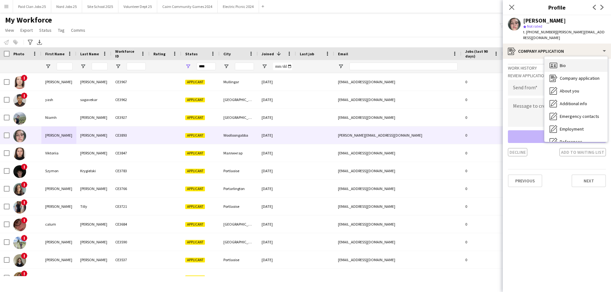
click at [560, 63] on span "Bio" at bounding box center [563, 66] width 6 height 6
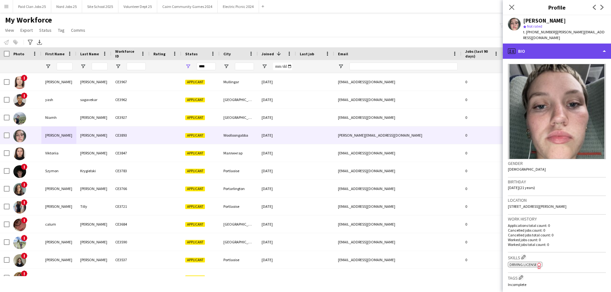
click at [541, 44] on div "profile Bio" at bounding box center [557, 51] width 108 height 15
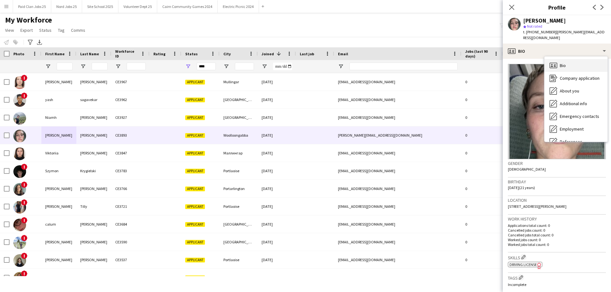
click at [558, 62] on div "Bio Bio" at bounding box center [575, 65] width 63 height 13
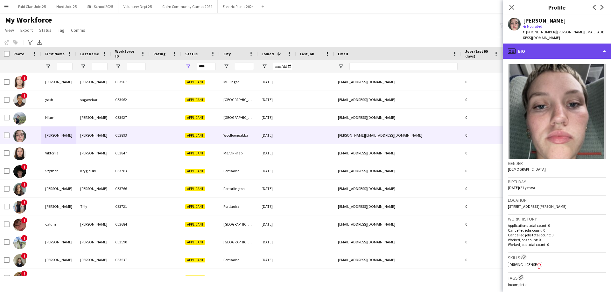
click at [551, 45] on div "profile Bio" at bounding box center [557, 51] width 108 height 15
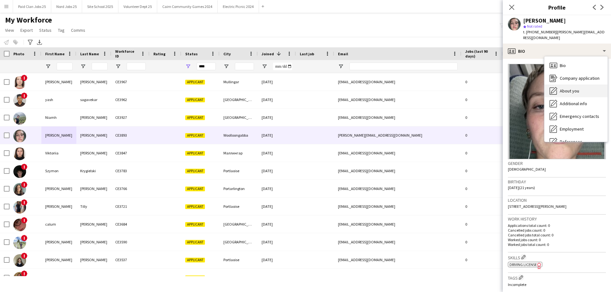
click at [578, 85] on div "About you About you" at bounding box center [575, 91] width 63 height 13
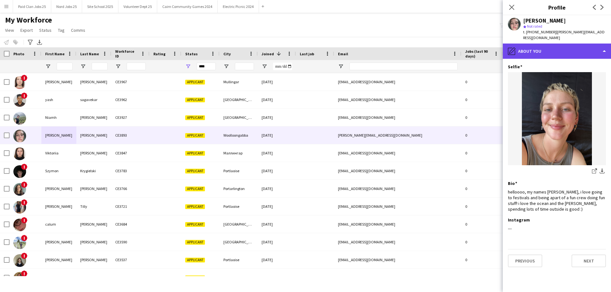
click at [558, 50] on div "pencil4 About you" at bounding box center [557, 51] width 108 height 15
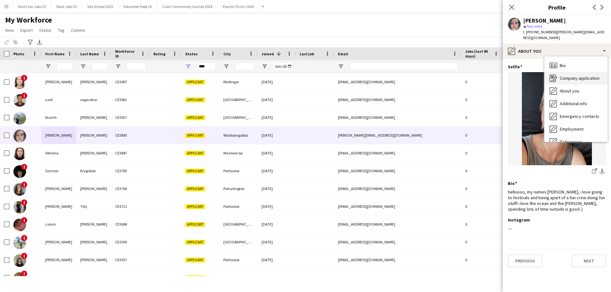
click at [572, 75] on span "Company application" at bounding box center [580, 78] width 40 height 6
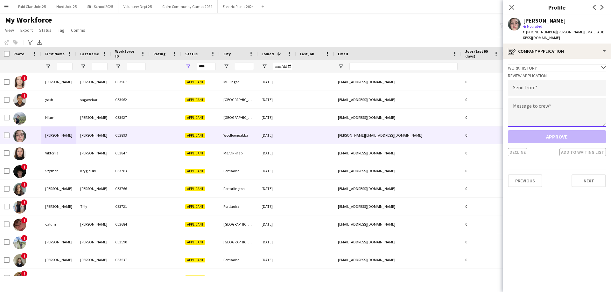
click at [562, 113] on textarea at bounding box center [557, 112] width 98 height 29
paste textarea "**********"
type textarea "**********"
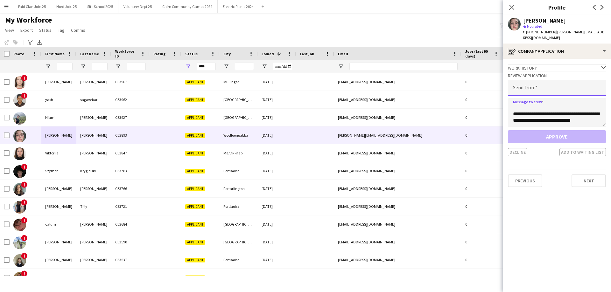
click at [541, 85] on input "email" at bounding box center [557, 88] width 98 height 16
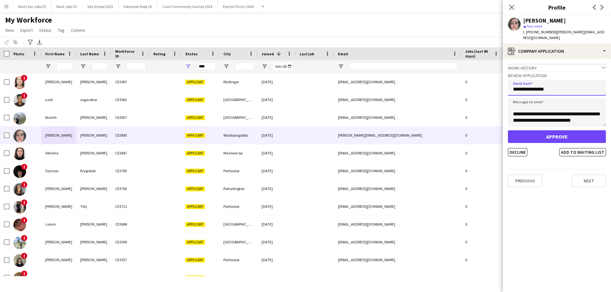
type input "**********"
click at [534, 130] on button "Approve" at bounding box center [557, 136] width 98 height 13
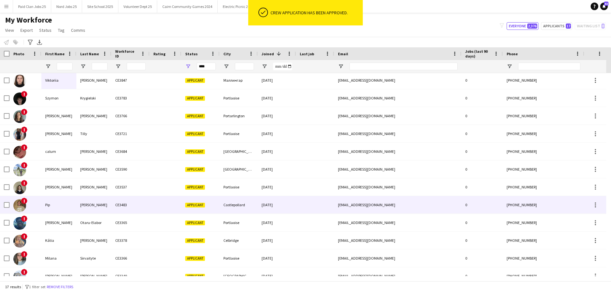
scroll to position [0, 0]
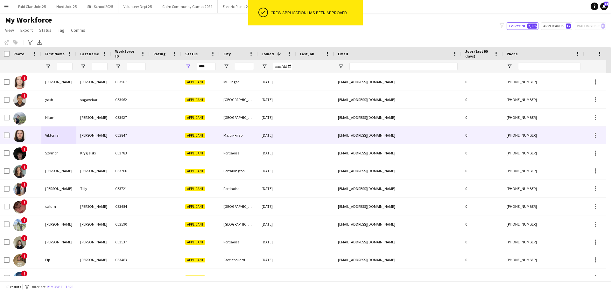
click at [49, 139] on div "Viktoriia" at bounding box center [58, 135] width 35 height 17
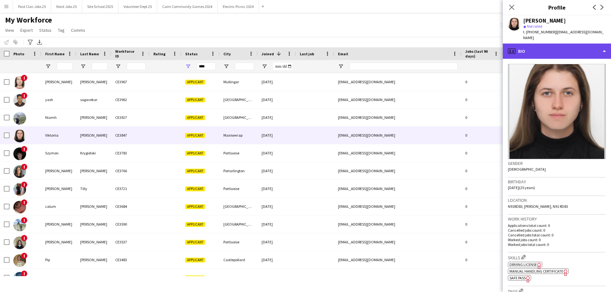
click at [561, 44] on div "profile Bio" at bounding box center [557, 51] width 108 height 15
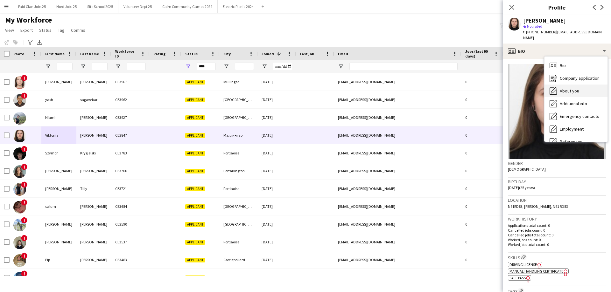
click at [577, 88] on span "About you" at bounding box center [569, 91] width 19 height 6
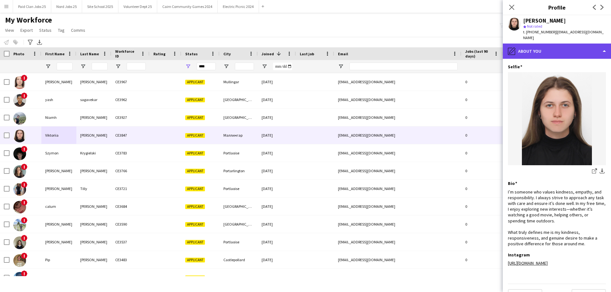
click at [563, 49] on div "pencil4 About you" at bounding box center [557, 51] width 108 height 15
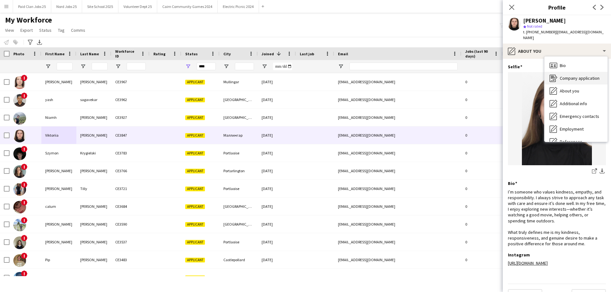
click at [570, 72] on div "Company application Company application" at bounding box center [575, 78] width 63 height 13
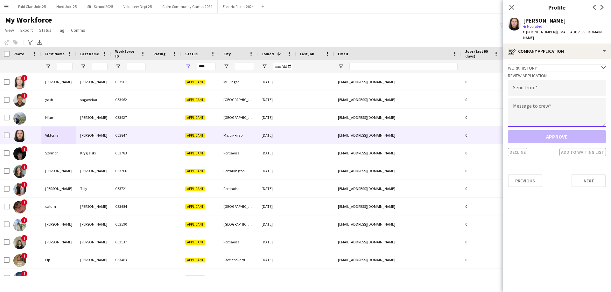
drag, startPoint x: 570, startPoint y: 69, endPoint x: 545, endPoint y: 78, distance: 26.4
click at [549, 106] on textarea at bounding box center [557, 112] width 98 height 29
paste textarea "**********"
type textarea "**********"
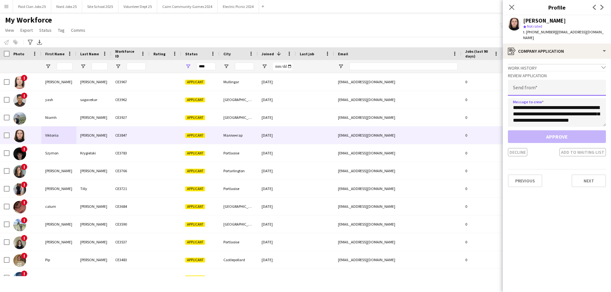
scroll to position [214, 0]
click at [545, 80] on input "email" at bounding box center [557, 88] width 98 height 16
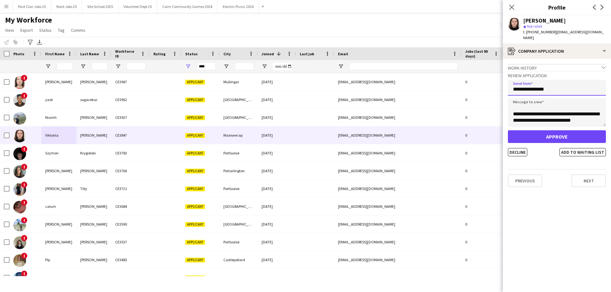
type input "**********"
click at [568, 133] on button "Approve" at bounding box center [557, 136] width 98 height 13
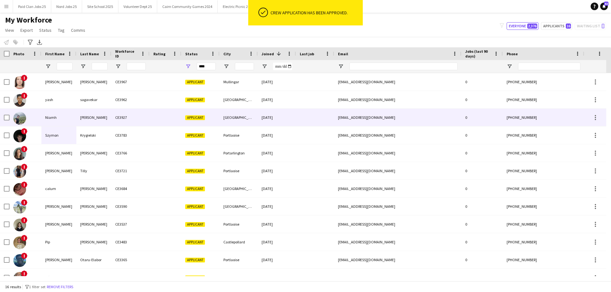
click at [42, 111] on div "Niamh" at bounding box center [58, 117] width 35 height 17
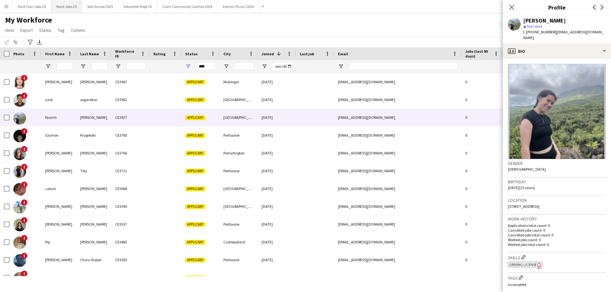
click at [63, 4] on button "Nord Jobs 25 Close" at bounding box center [66, 6] width 31 height 12
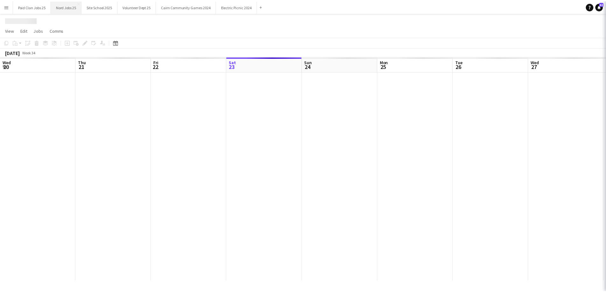
scroll to position [0, 152]
